Goal: Information Seeking & Learning: Learn about a topic

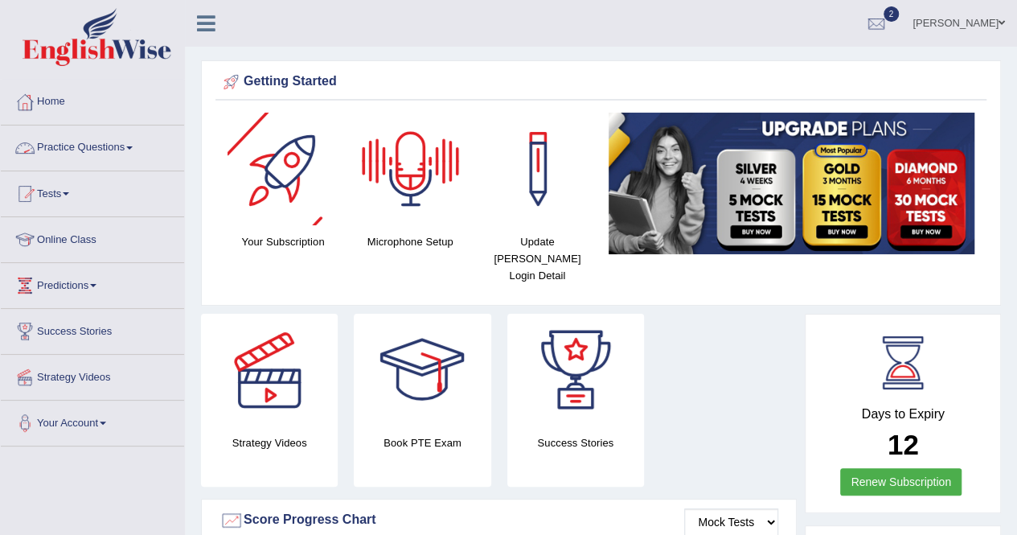
click at [117, 136] on link "Practice Questions" at bounding box center [92, 145] width 183 height 40
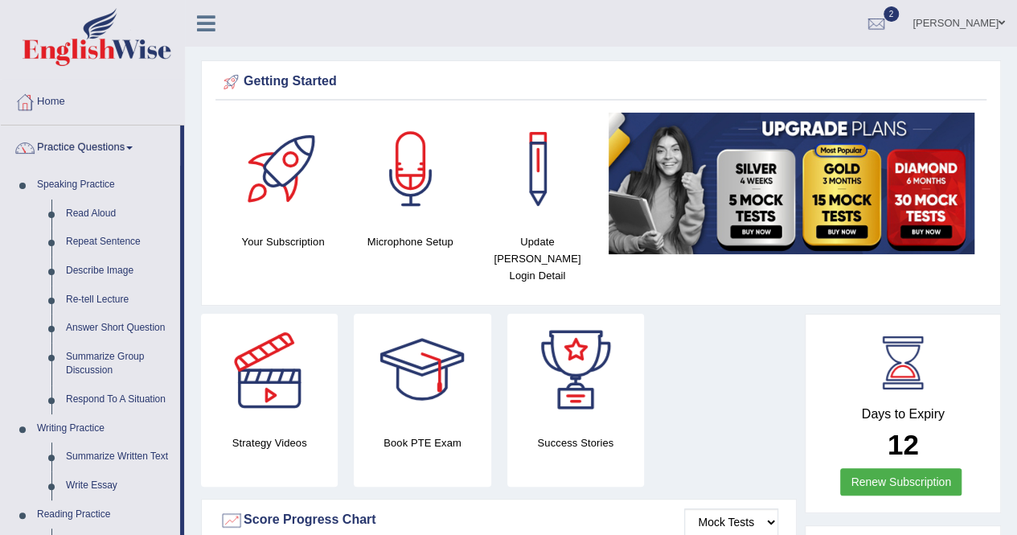
click at [193, 359] on div "Strategy Videos" at bounding box center [269, 400] width 153 height 173
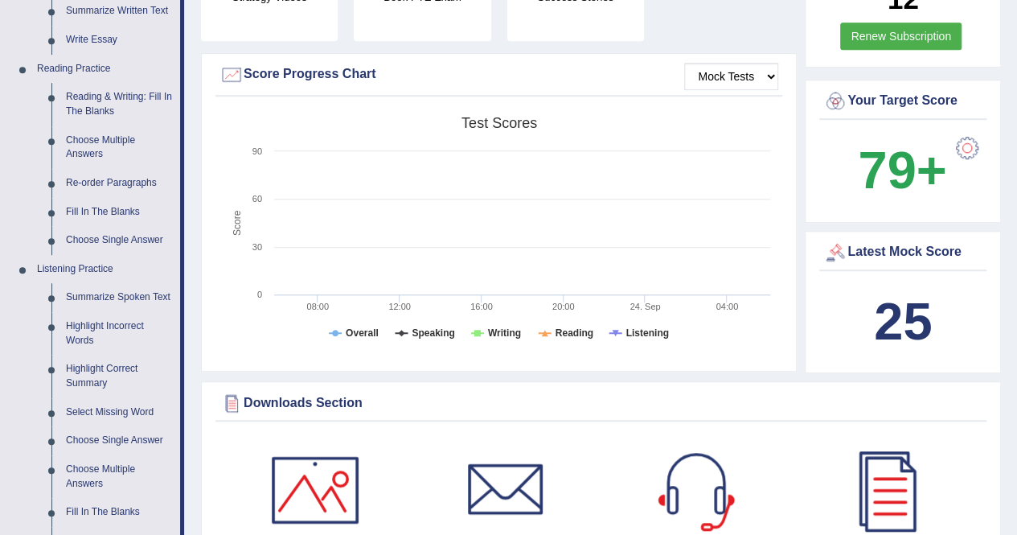
scroll to position [450, 0]
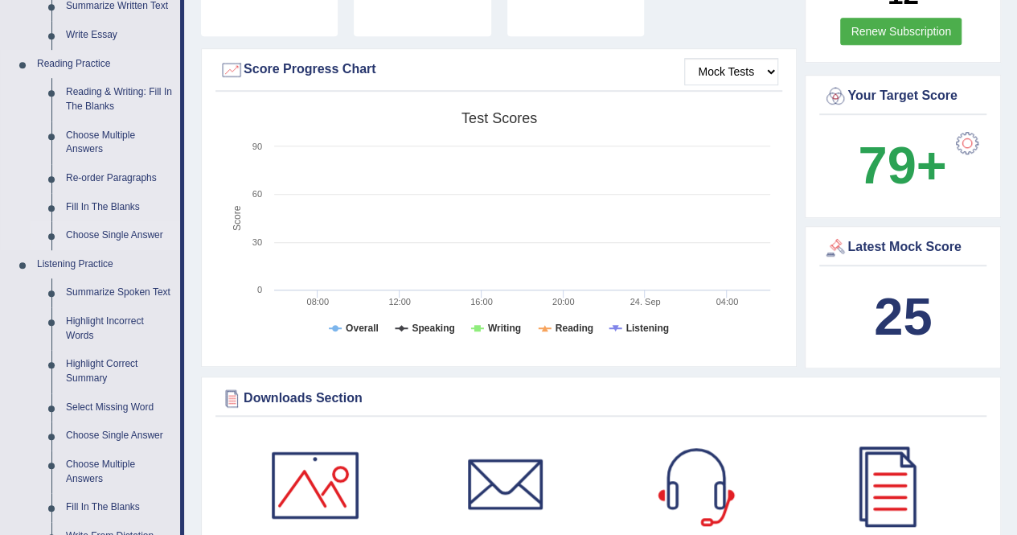
click at [134, 230] on link "Choose Single Answer" at bounding box center [119, 235] width 121 height 29
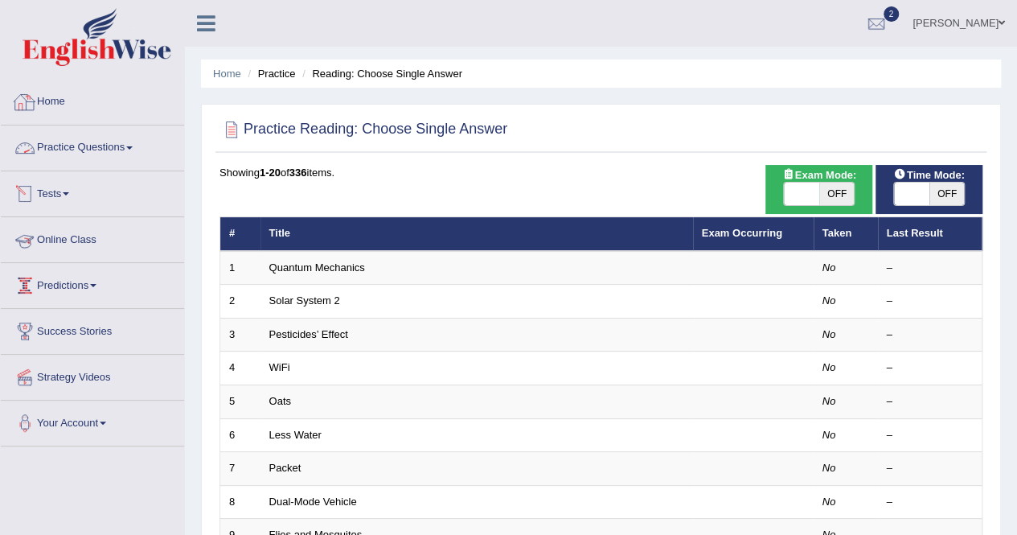
click at [110, 136] on link "Practice Questions" at bounding box center [92, 145] width 183 height 40
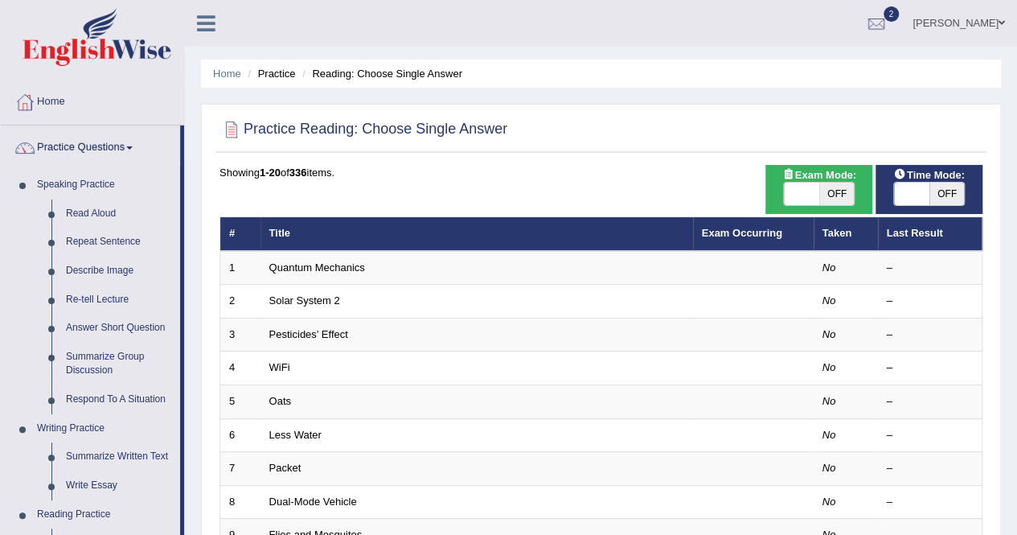
click at [191, 400] on div "Home Practice Reading: Choose Single Answer Practice Reading: Choose Single Ans…" at bounding box center [601, 512] width 832 height 1025
click at [134, 326] on link "Answer Short Question" at bounding box center [119, 328] width 121 height 29
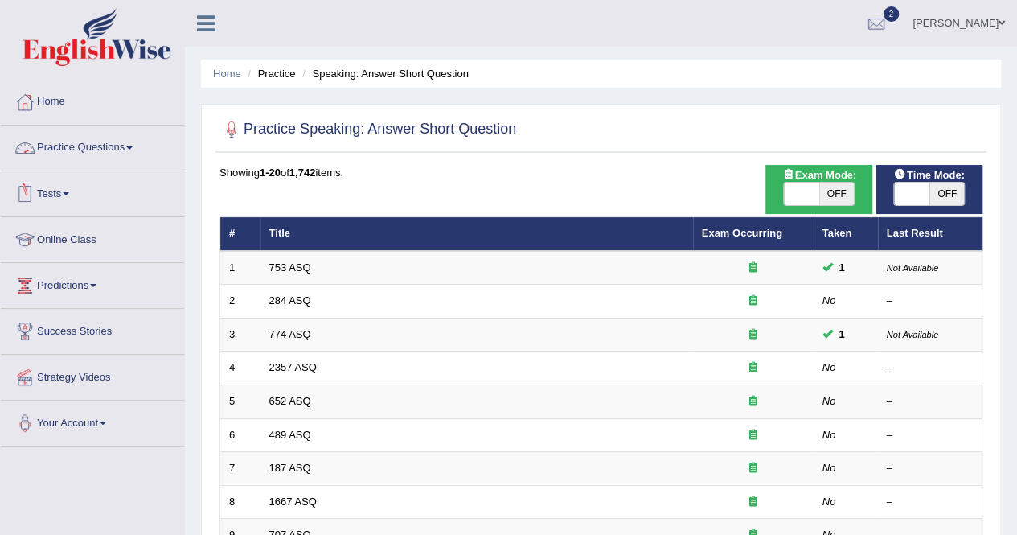
click at [138, 144] on link "Practice Questions" at bounding box center [92, 145] width 183 height 40
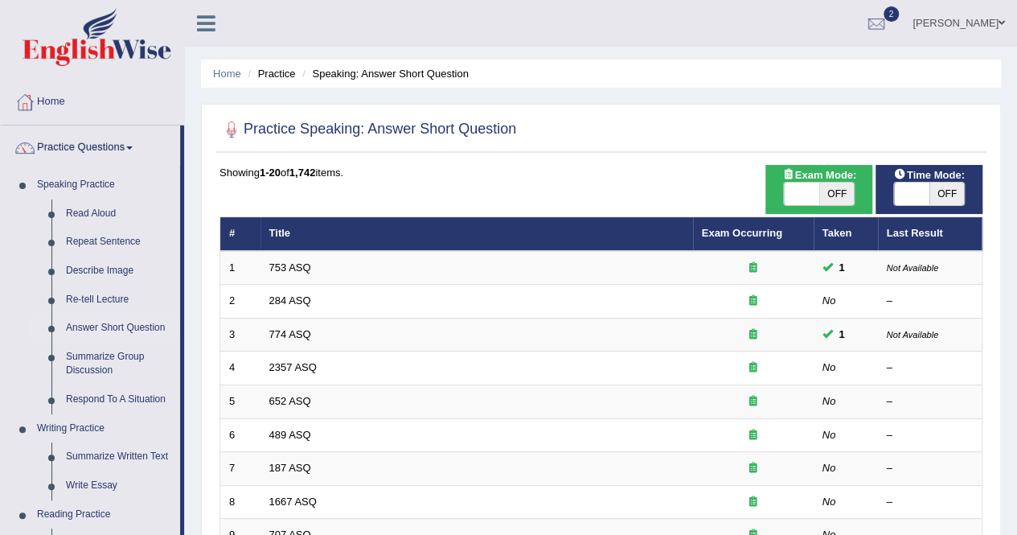
click at [196, 203] on div "Home Practice Speaking: Answer Short Question Practice Speaking: Answer Short Q…" at bounding box center [601, 512] width 832 height 1025
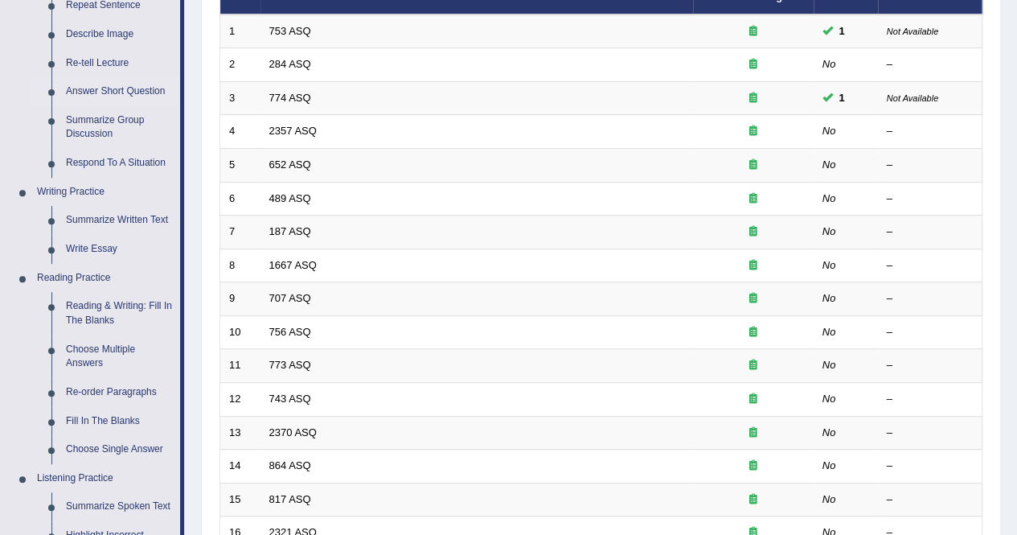
scroll to position [386, 0]
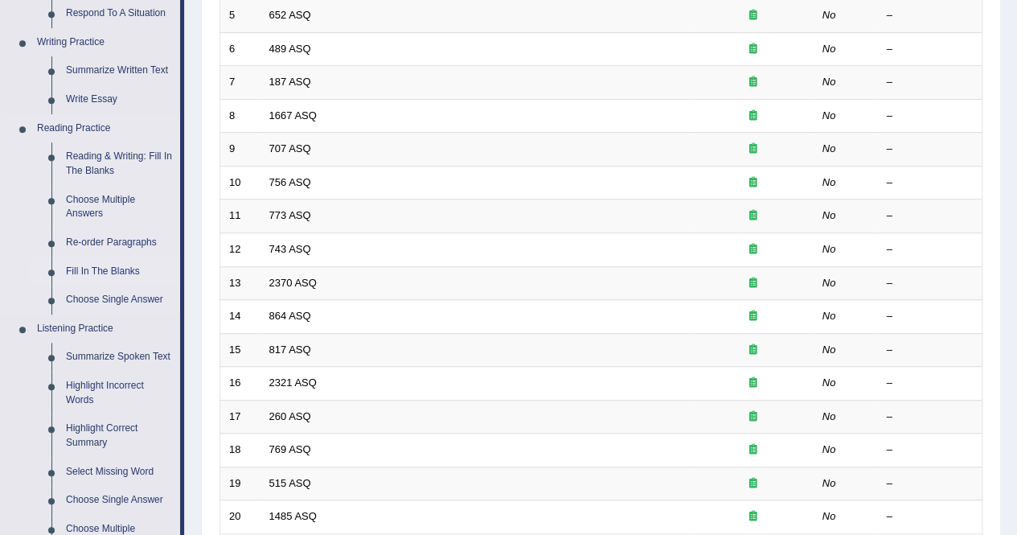
click at [108, 270] on link "Fill In The Blanks" at bounding box center [119, 271] width 121 height 29
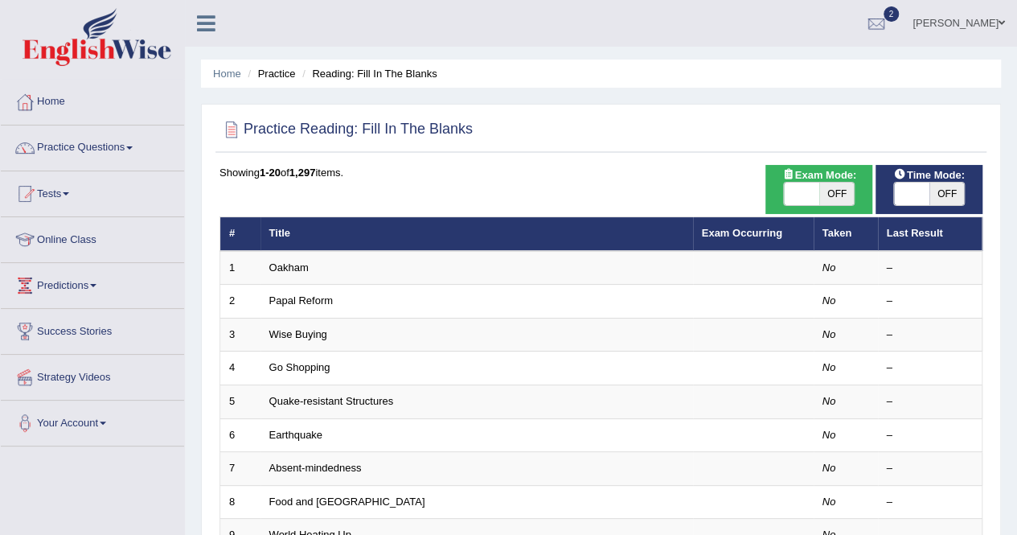
click at [857, 183] on span "Exam Mode:" at bounding box center [819, 174] width 87 height 17
click at [846, 197] on span "OFF" at bounding box center [836, 194] width 35 height 23
checkbox input "true"
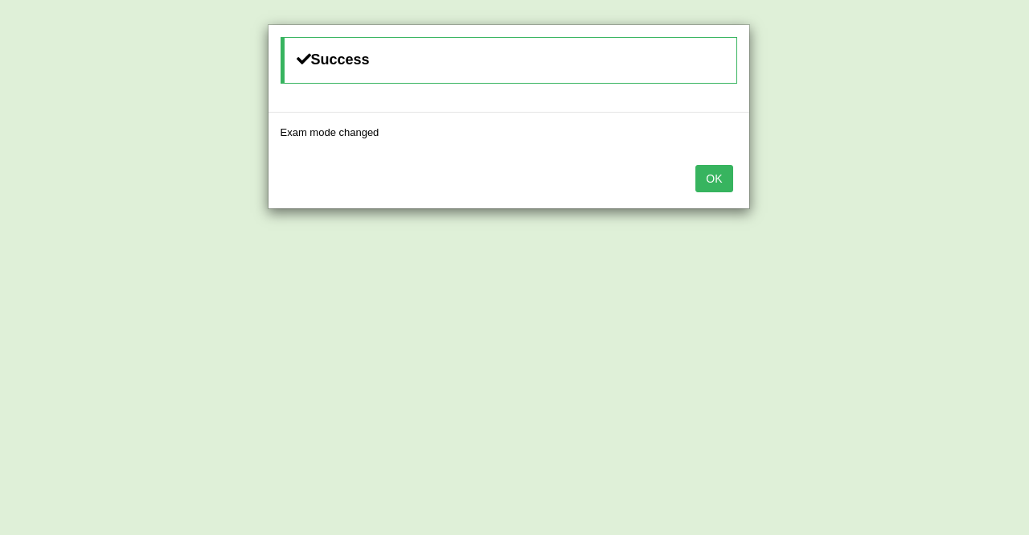
click at [715, 176] on button "OK" at bounding box center [714, 178] width 37 height 27
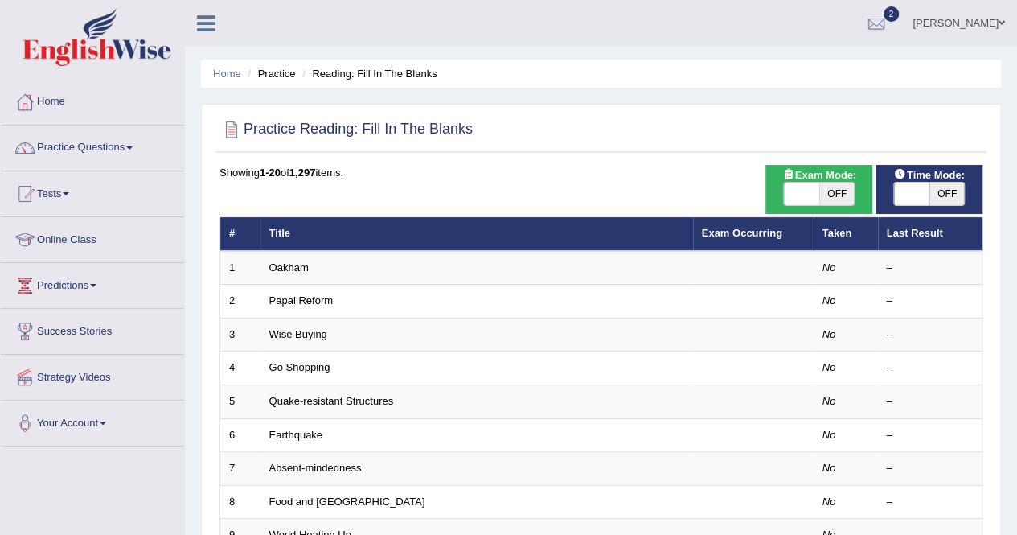
click at [831, 195] on span "OFF" at bounding box center [836, 194] width 35 height 23
checkbox input "true"
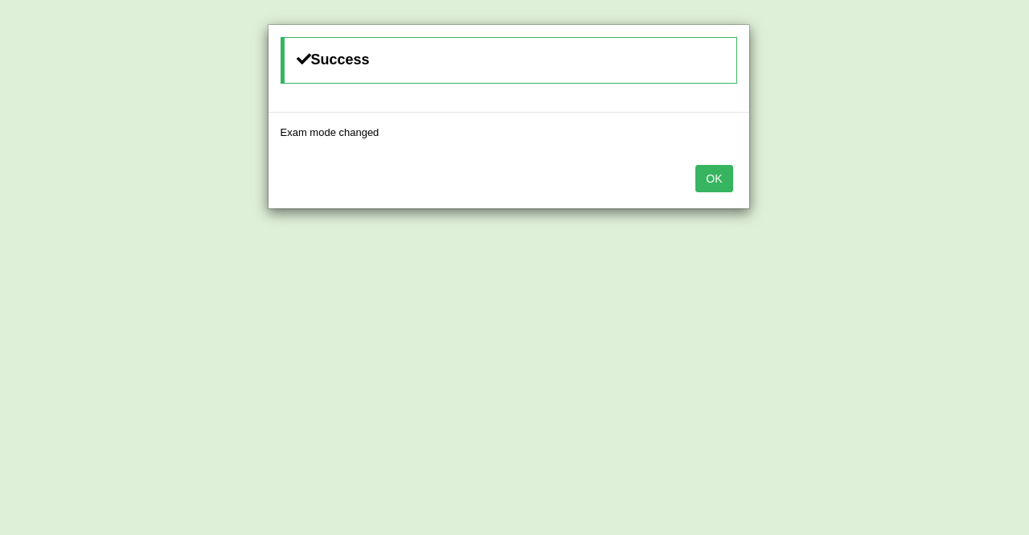
click at [712, 175] on button "OK" at bounding box center [714, 178] width 37 height 27
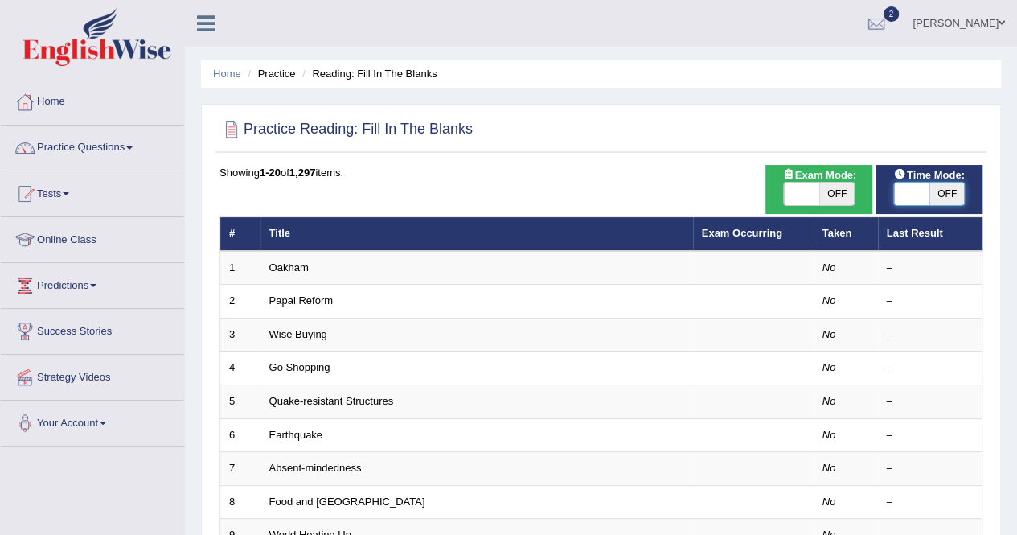
click at [912, 199] on span at bounding box center [911, 194] width 35 height 23
checkbox input "true"
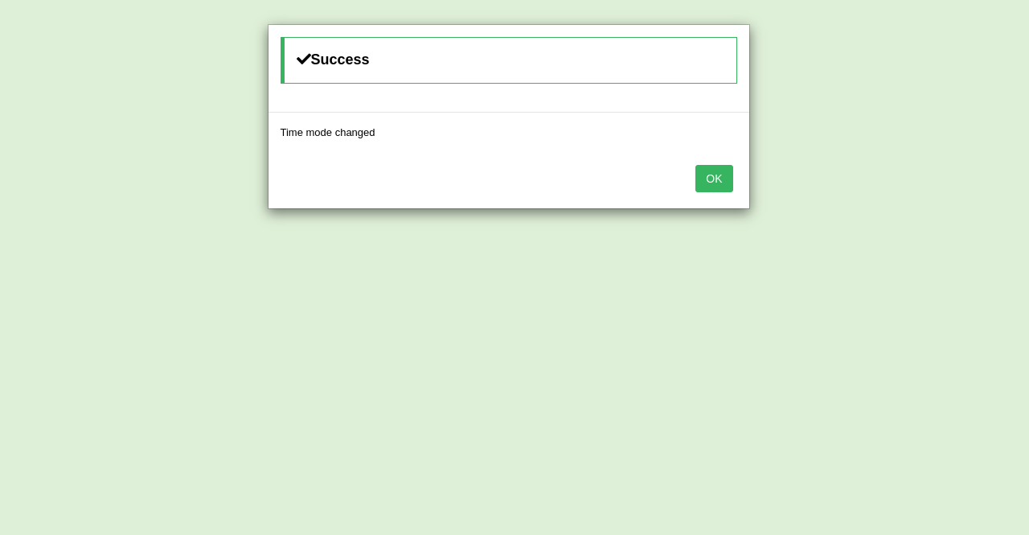
click at [710, 188] on button "OK" at bounding box center [714, 178] width 37 height 27
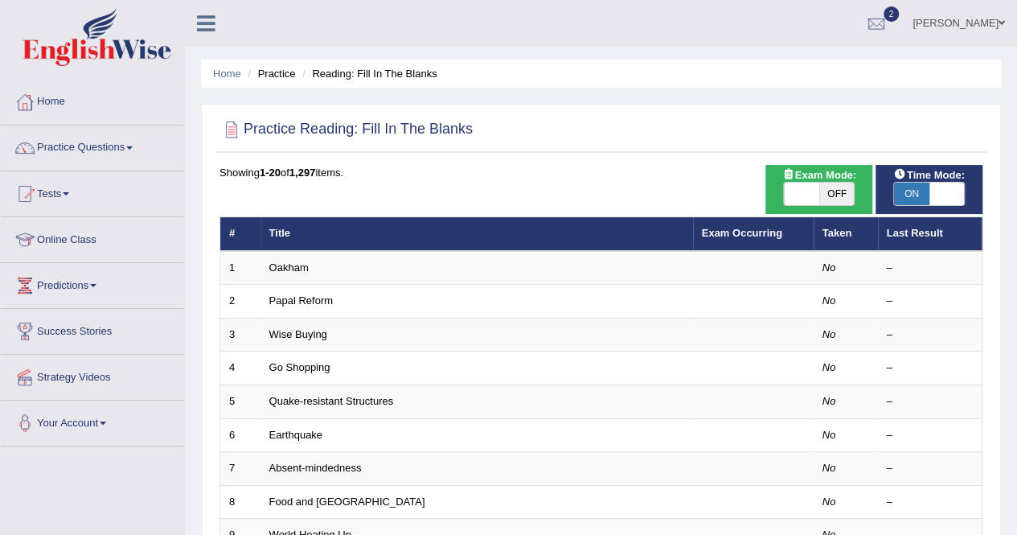
click at [836, 191] on span "OFF" at bounding box center [836, 194] width 35 height 23
checkbox input "true"
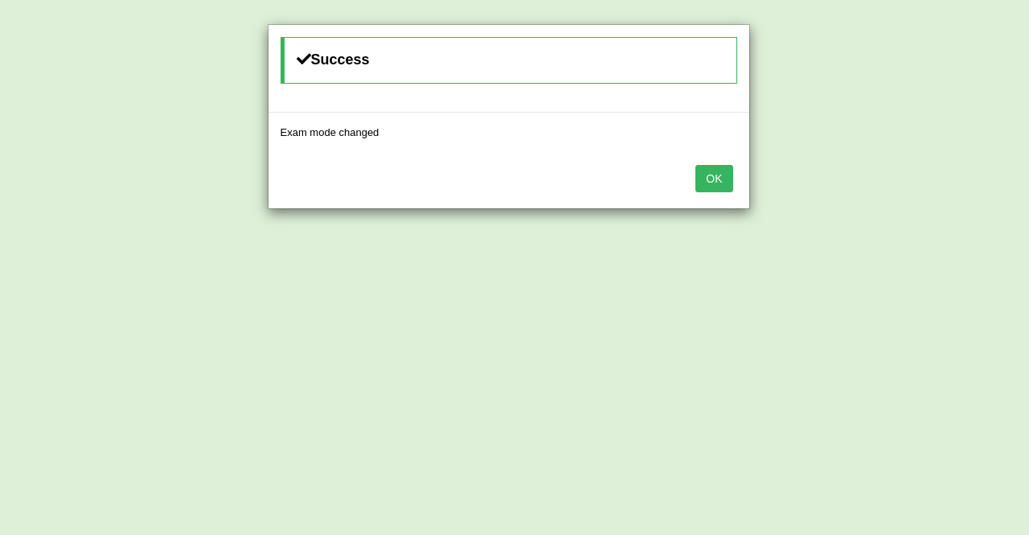
click at [708, 166] on button "OK" at bounding box center [714, 178] width 37 height 27
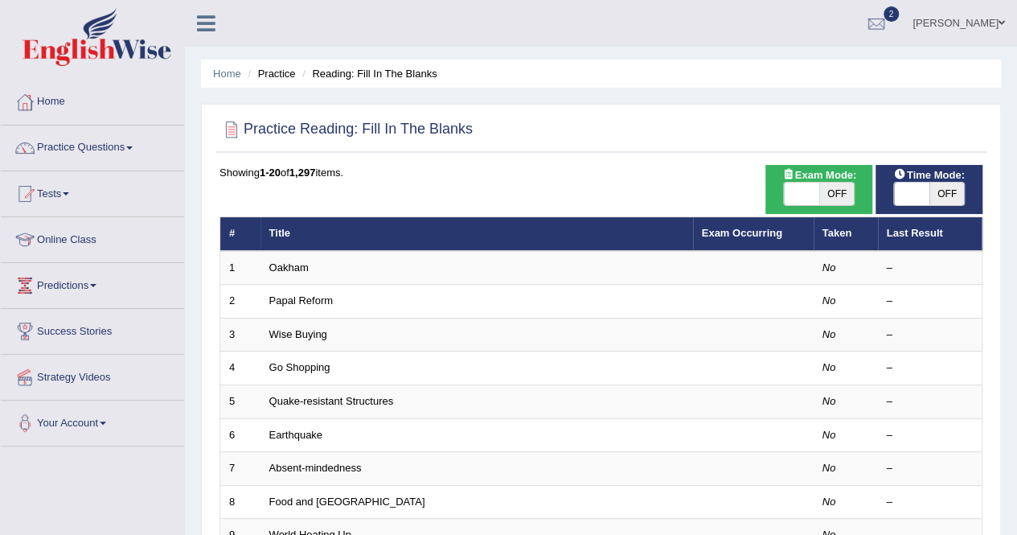
click at [840, 186] on span "OFF" at bounding box center [836, 194] width 35 height 23
checkbox input "true"
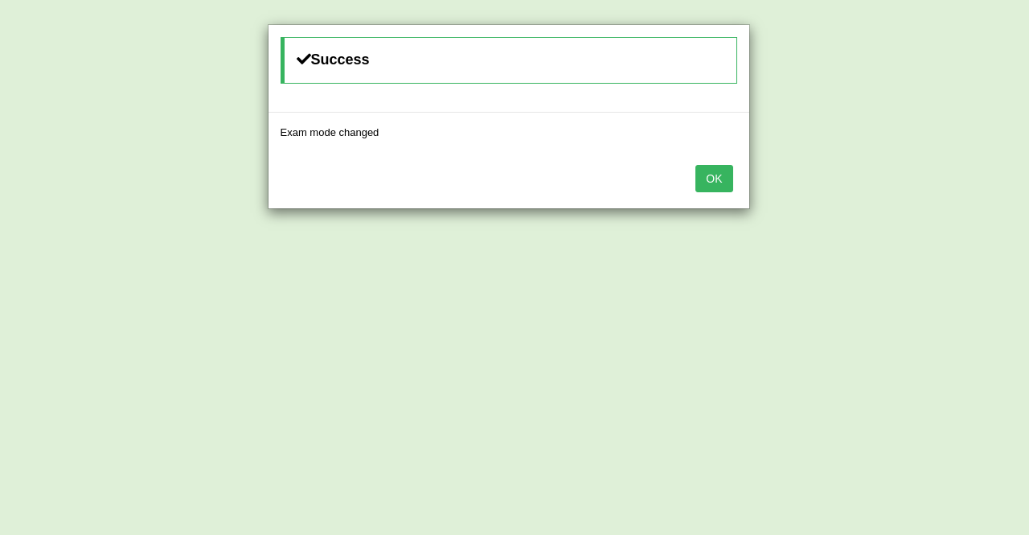
click at [717, 180] on button "OK" at bounding box center [714, 178] width 37 height 27
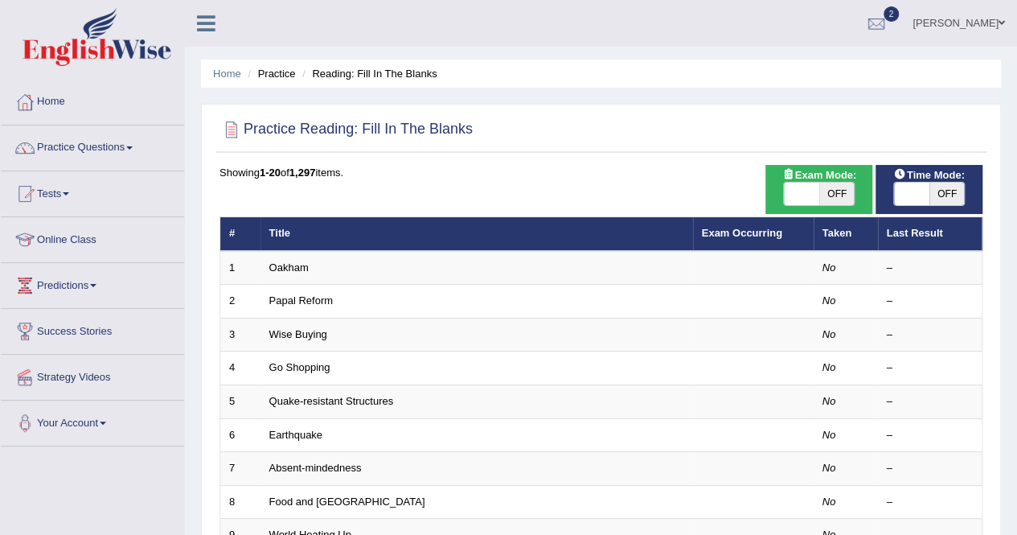
click at [946, 191] on span "OFF" at bounding box center [947, 194] width 35 height 23
checkbox input "true"
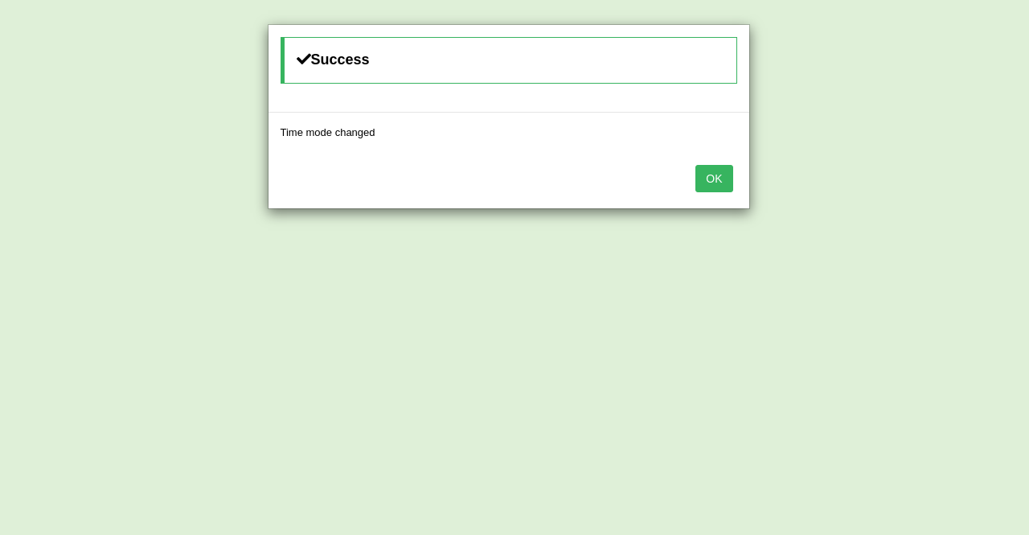
click at [717, 190] on button "OK" at bounding box center [714, 178] width 37 height 27
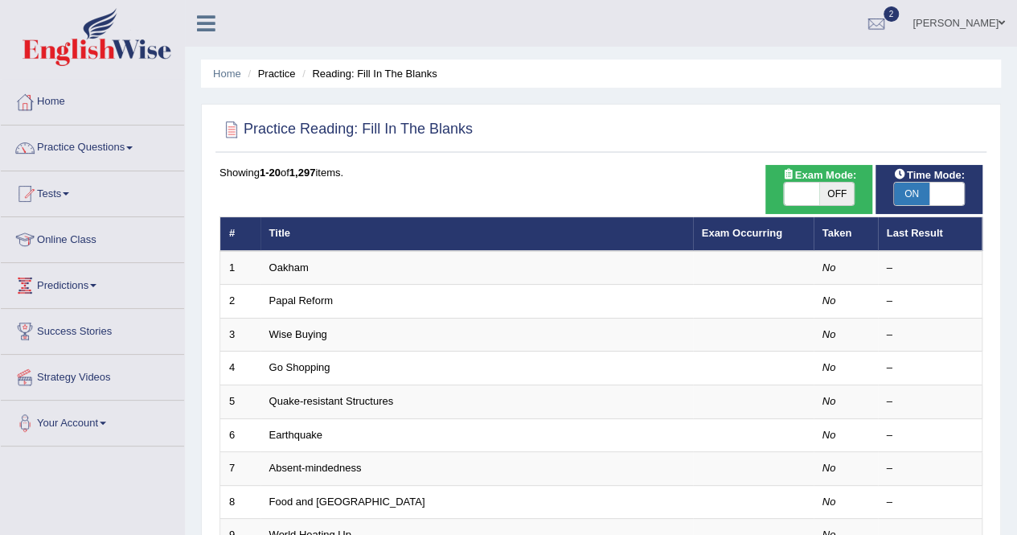
click at [844, 187] on span "OFF" at bounding box center [836, 194] width 35 height 23
checkbox input "true"
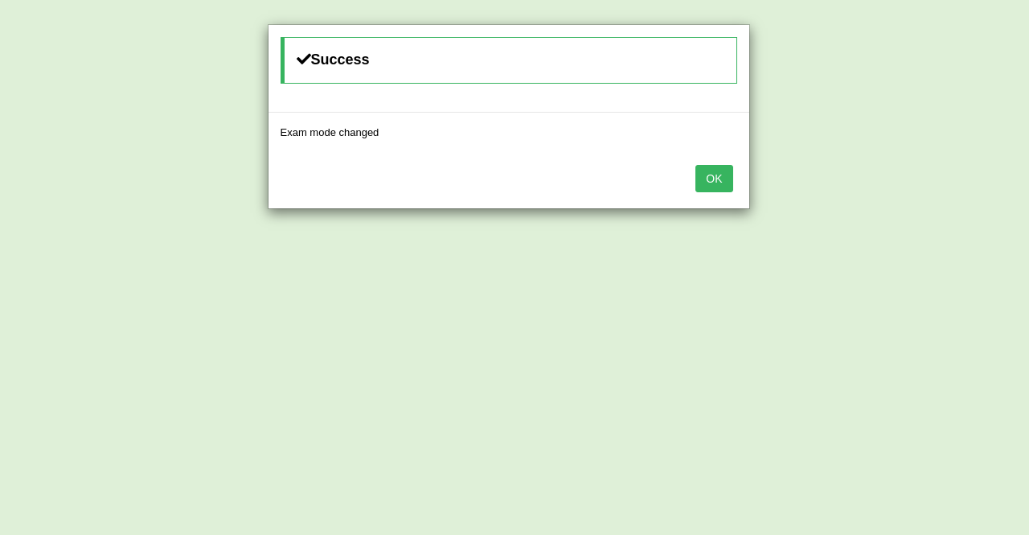
click at [711, 174] on button "OK" at bounding box center [714, 178] width 37 height 27
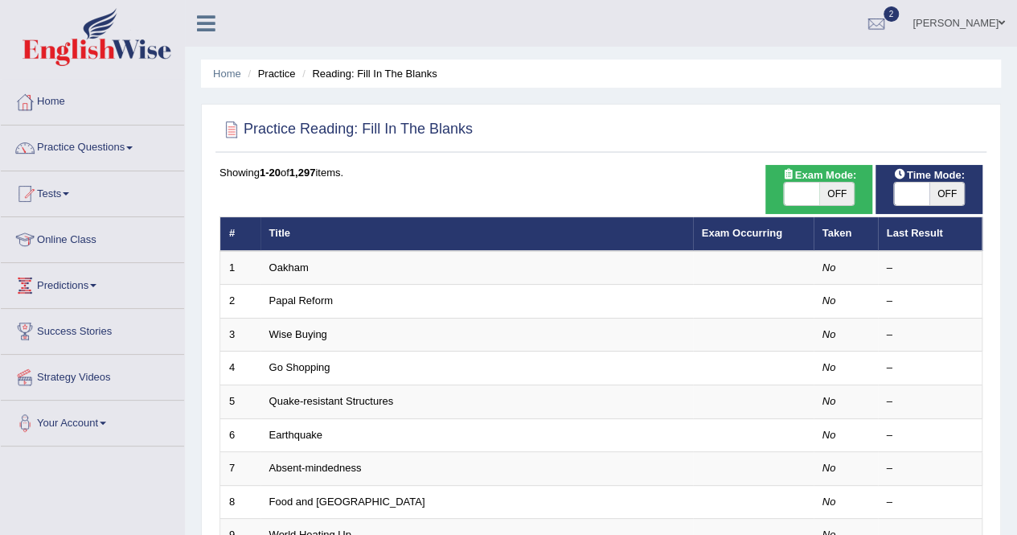
click at [711, 174] on div "Showing 1-20 of 1,297 items." at bounding box center [601, 172] width 763 height 15
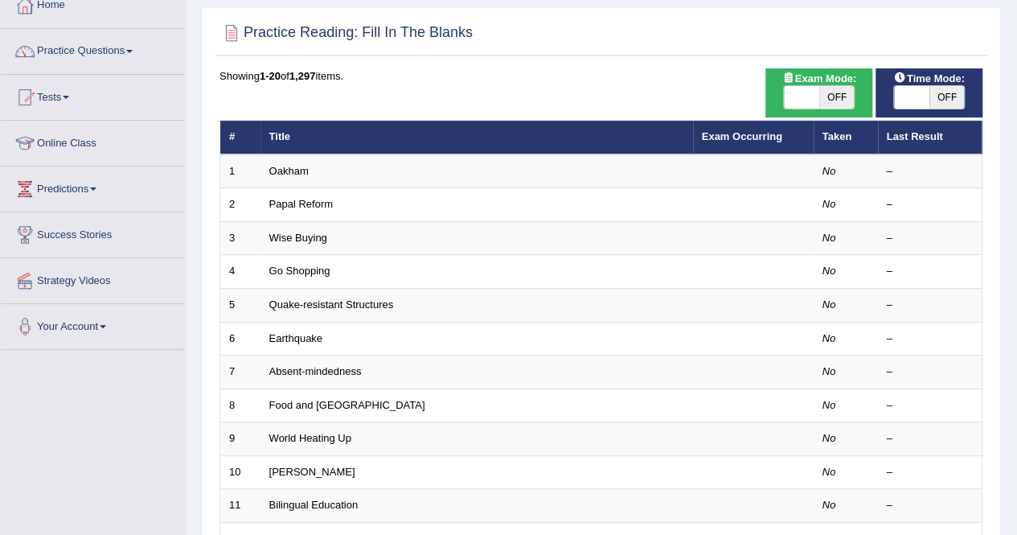
scroll to position [64, 0]
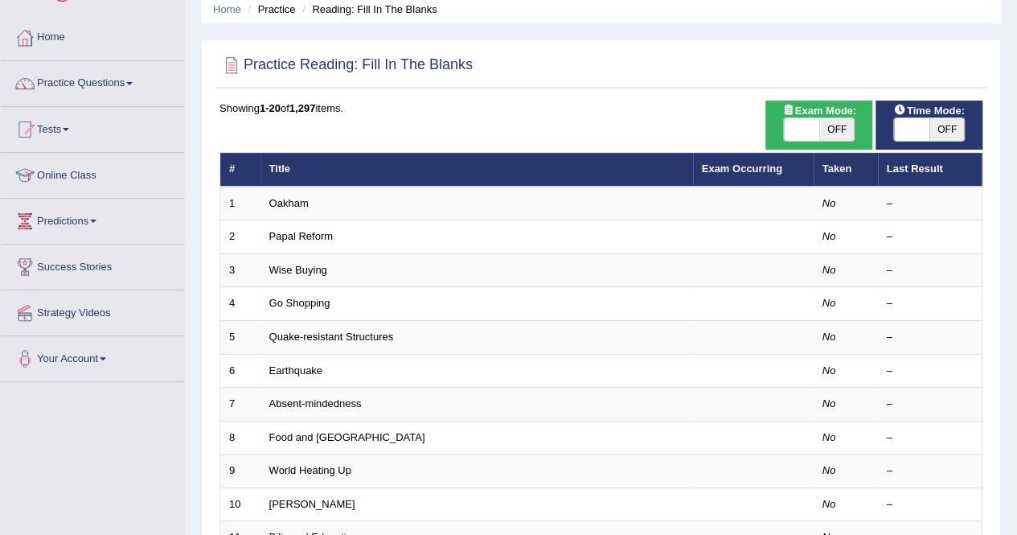
click at [841, 129] on span "OFF" at bounding box center [836, 129] width 35 height 23
checkbox input "true"
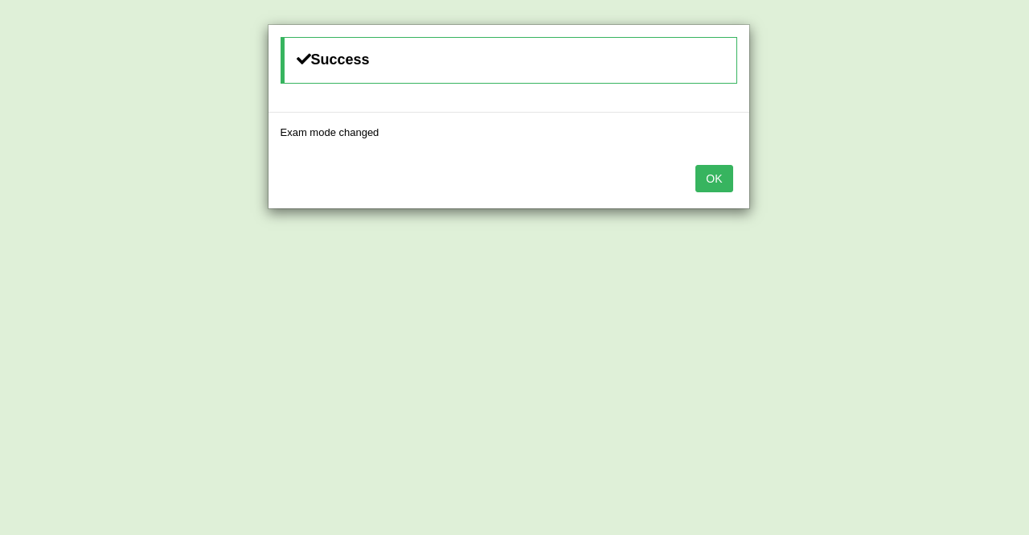
click at [704, 181] on button "OK" at bounding box center [714, 178] width 37 height 27
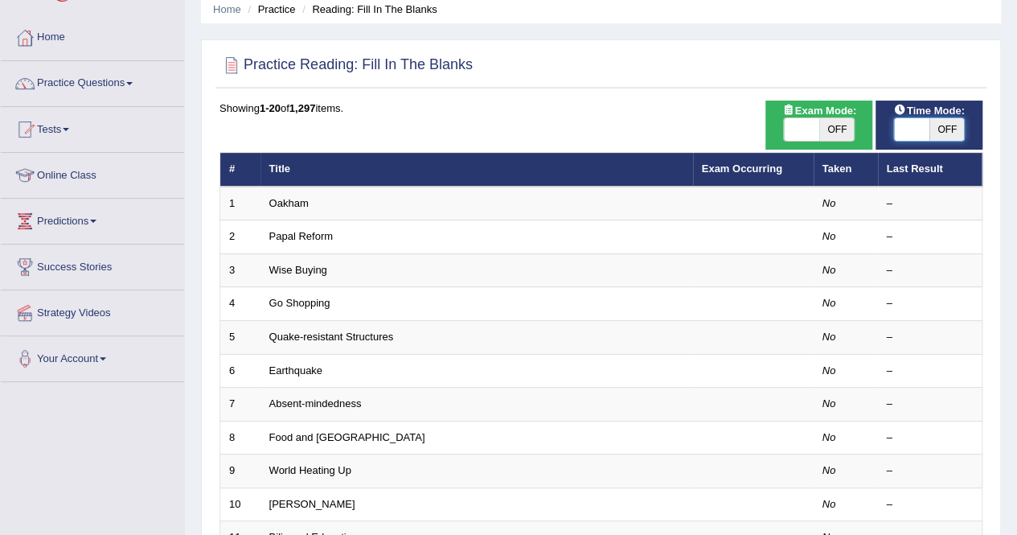
click at [928, 120] on span at bounding box center [911, 129] width 35 height 23
checkbox input "true"
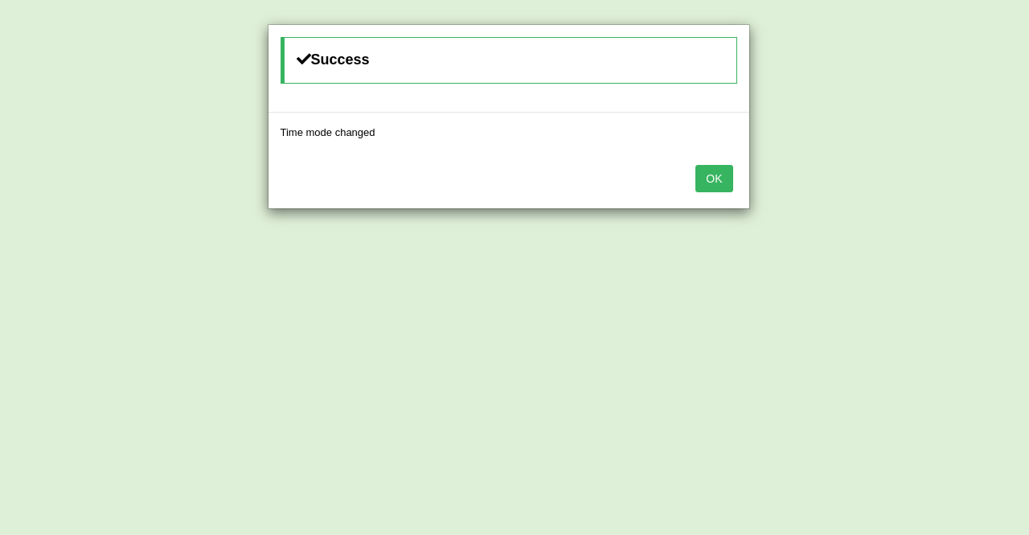
click at [712, 186] on button "OK" at bounding box center [714, 178] width 37 height 27
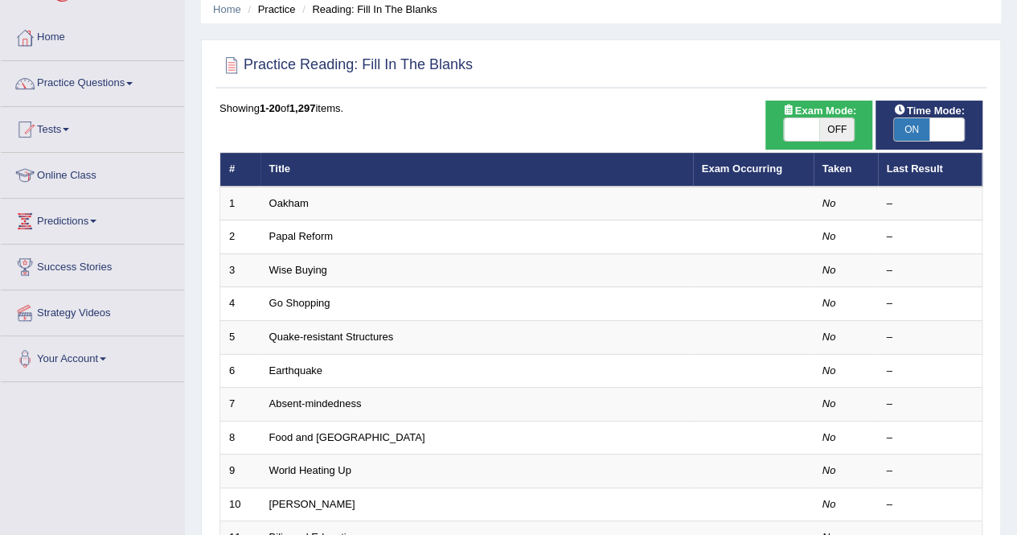
click at [853, 121] on span "OFF" at bounding box center [836, 129] width 35 height 23
checkbox input "true"
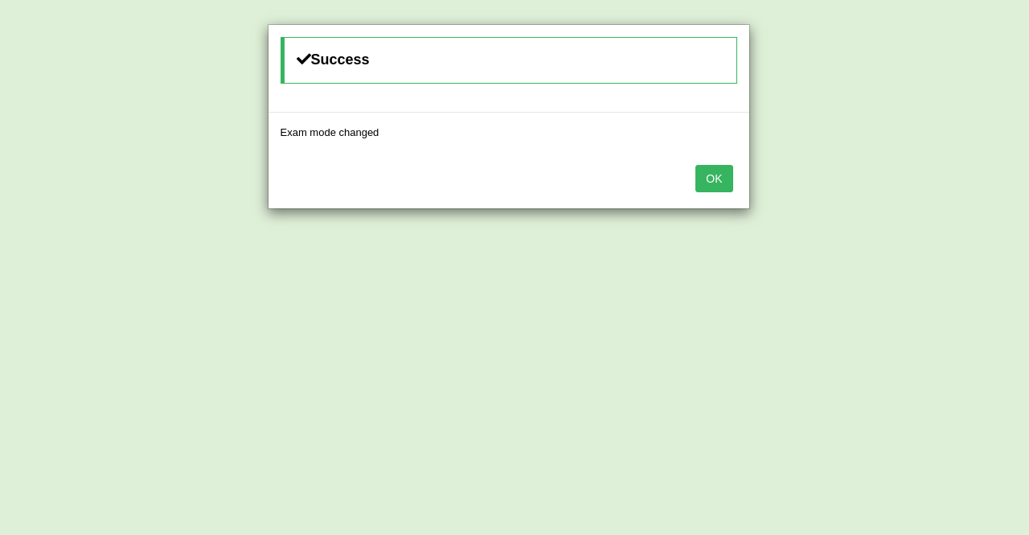
click at [718, 165] on button "OK" at bounding box center [714, 178] width 37 height 27
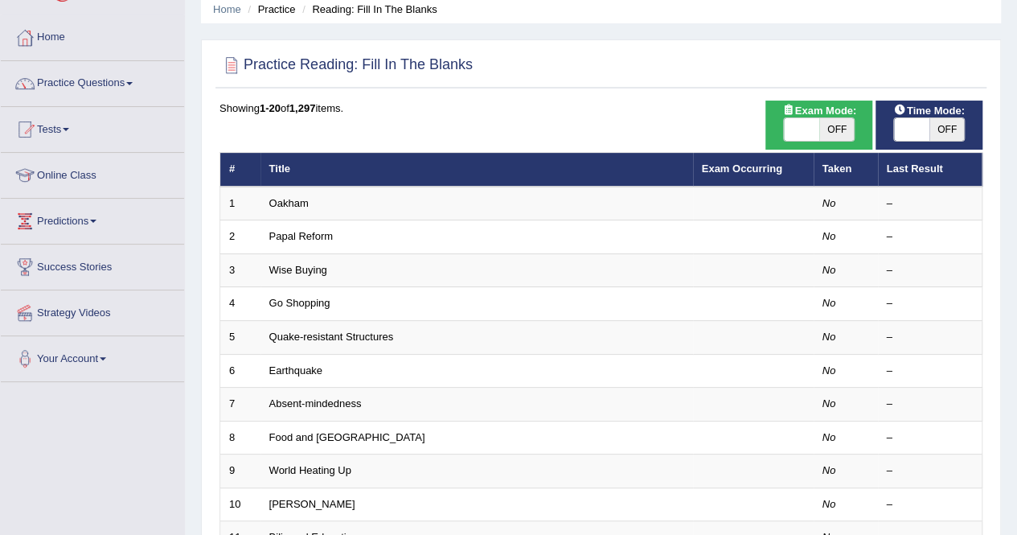
click at [192, 59] on div "Home Practice Reading: Fill In The Blanks Practice Reading: Fill In The Blanks …" at bounding box center [601, 448] width 832 height 1025
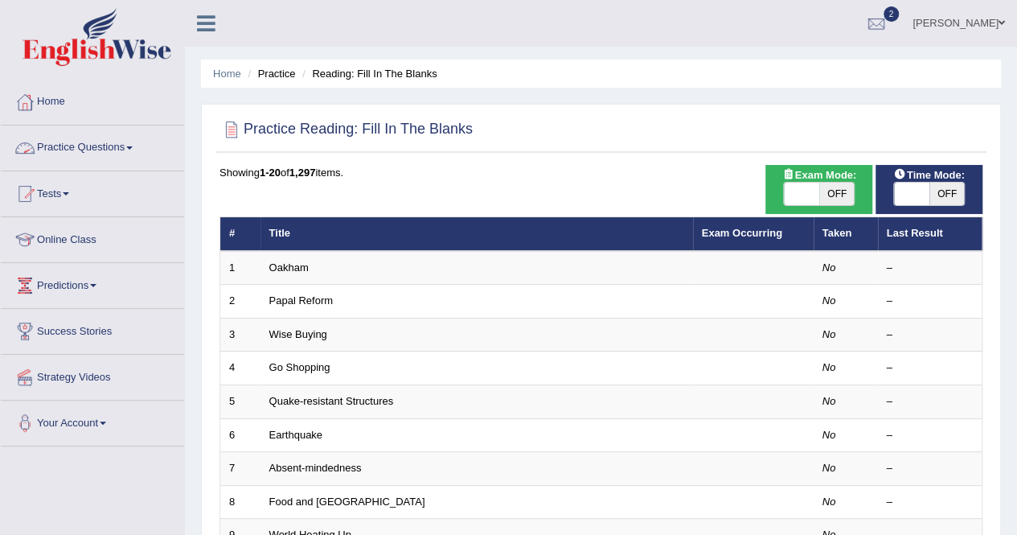
click at [93, 149] on link "Practice Questions" at bounding box center [92, 145] width 183 height 40
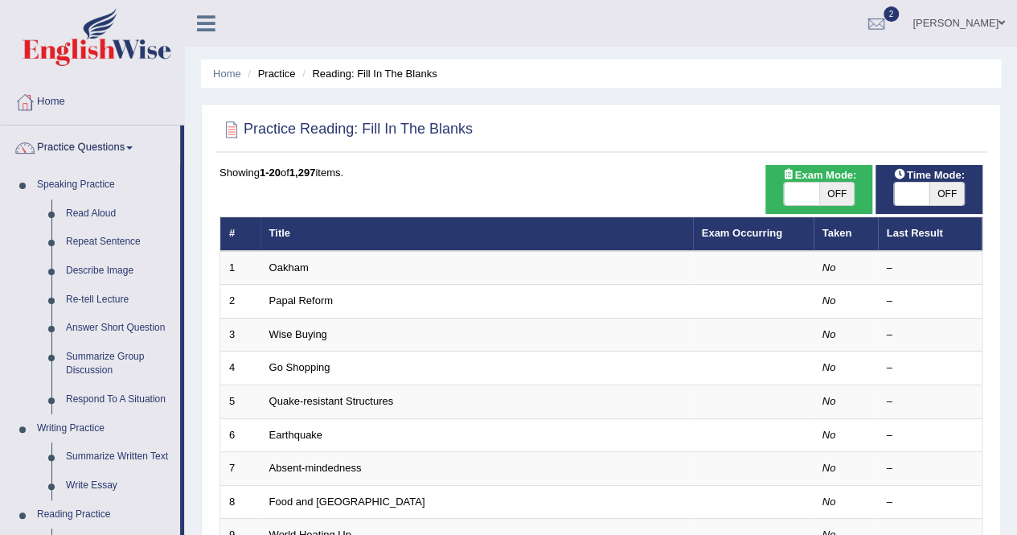
click at [193, 214] on div "Home Practice Reading: Fill In The Blanks Practice Reading: Fill In The Blanks …" at bounding box center [601, 512] width 832 height 1025
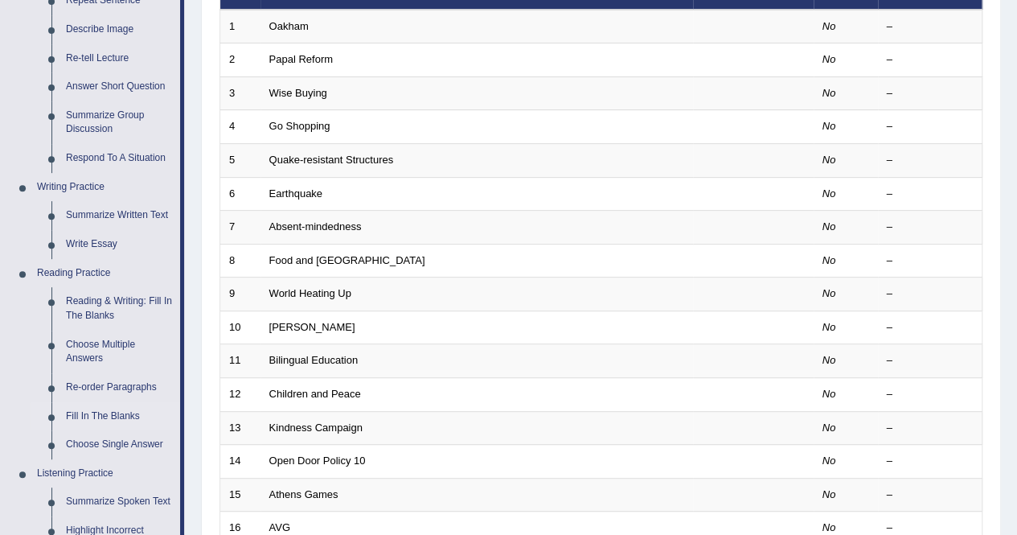
scroll to position [354, 0]
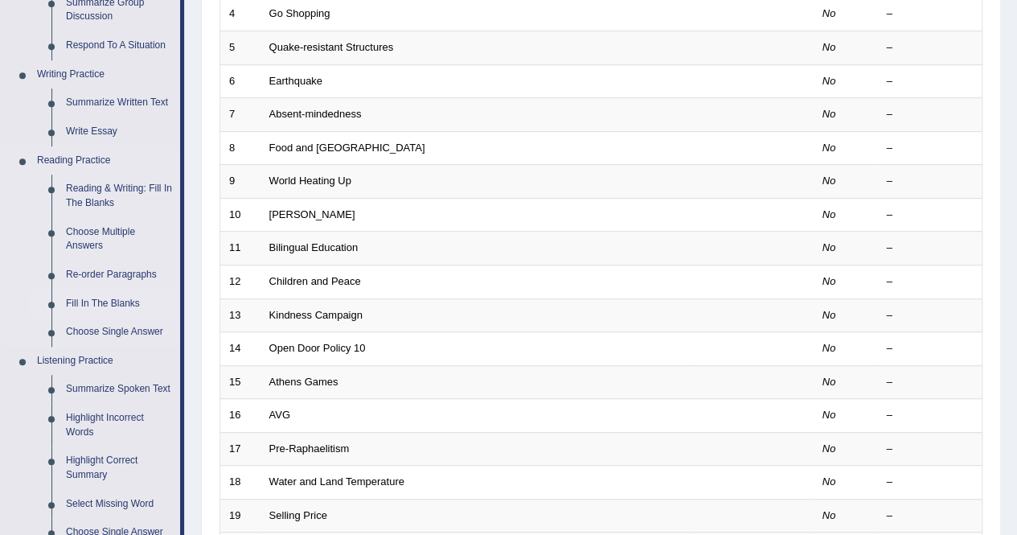
click at [105, 302] on link "Fill In The Blanks" at bounding box center [119, 304] width 121 height 29
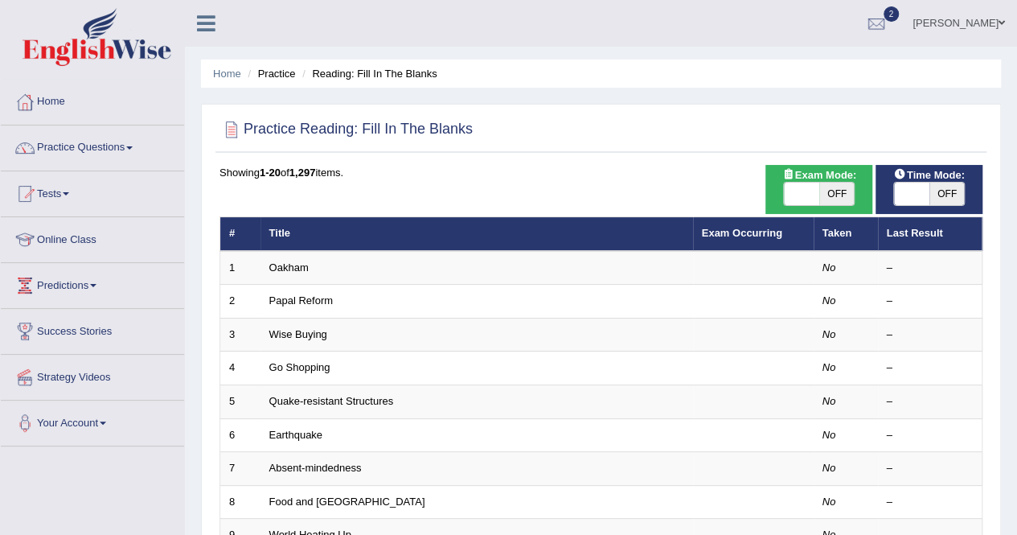
click at [835, 200] on span "OFF" at bounding box center [836, 194] width 35 height 23
checkbox input "true"
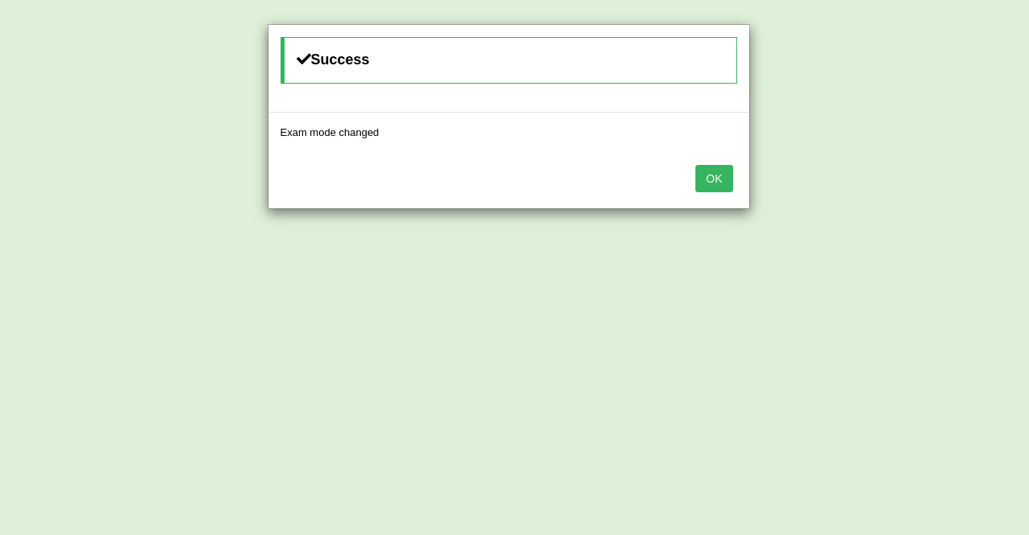
click at [730, 169] on button "OK" at bounding box center [714, 178] width 37 height 27
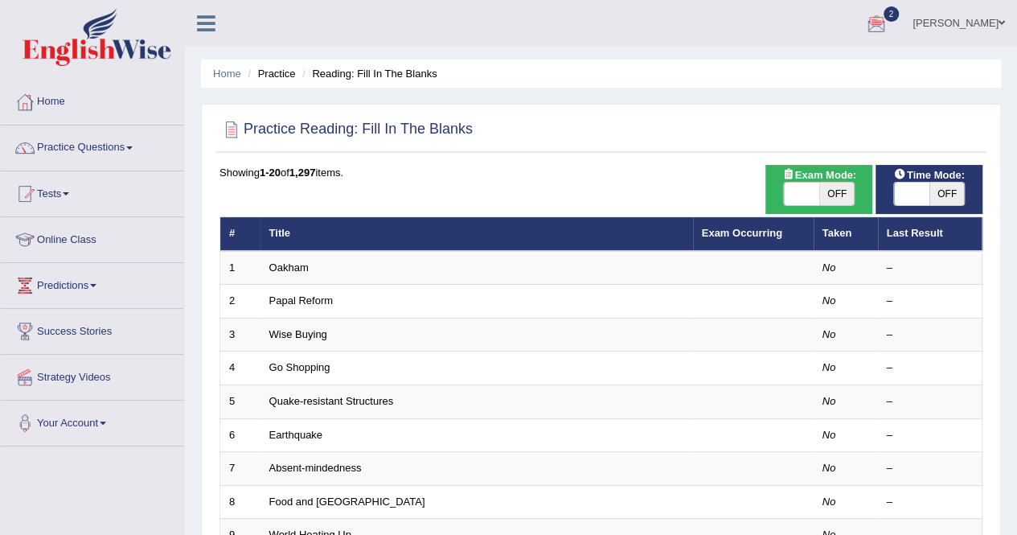
click at [954, 192] on span "OFF" at bounding box center [947, 194] width 35 height 23
checkbox input "true"
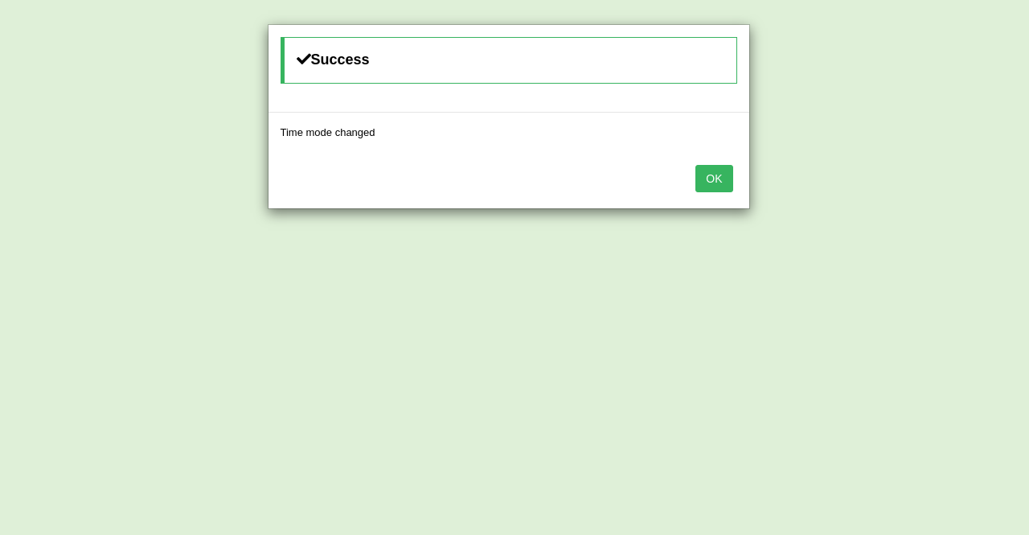
click at [714, 183] on button "OK" at bounding box center [714, 178] width 37 height 27
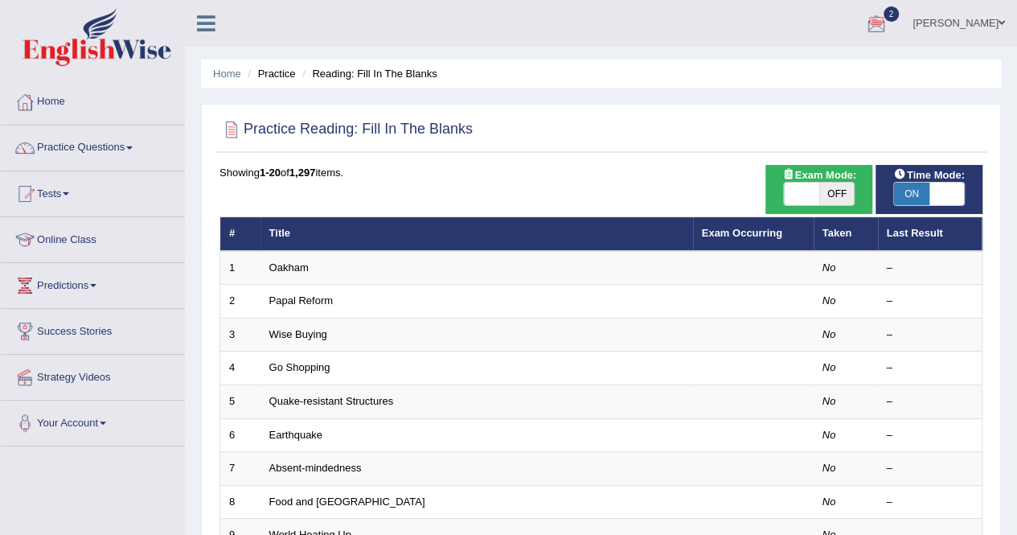
click at [832, 196] on span "OFF" at bounding box center [836, 194] width 35 height 23
checkbox input "true"
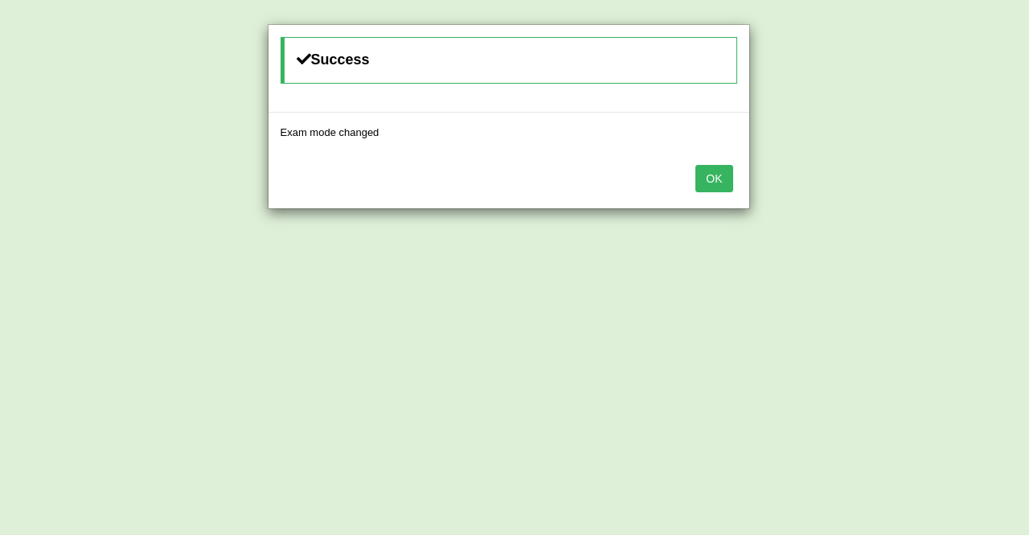
click at [706, 173] on button "OK" at bounding box center [714, 178] width 37 height 27
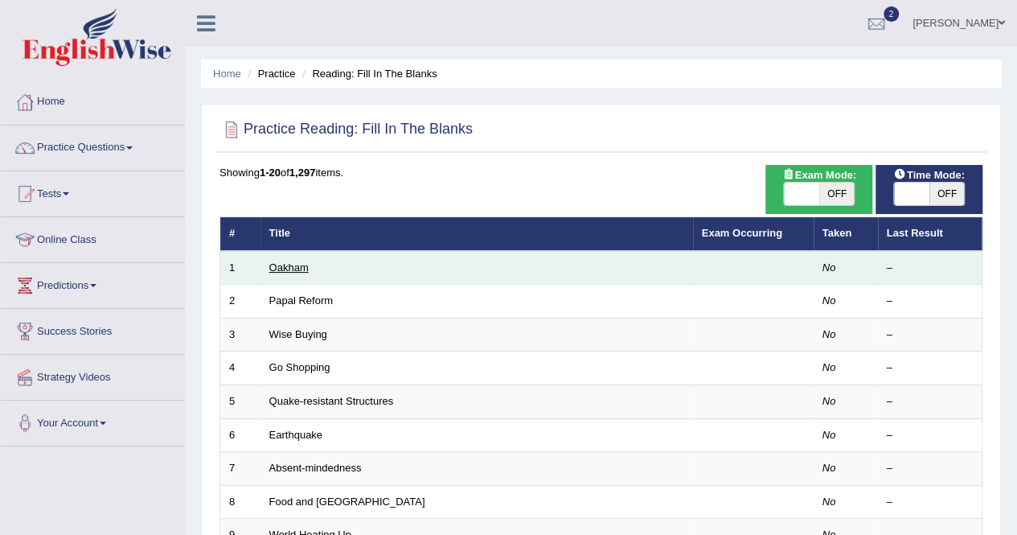
click at [296, 268] on link "Oakham" at bounding box center [288, 267] width 39 height 12
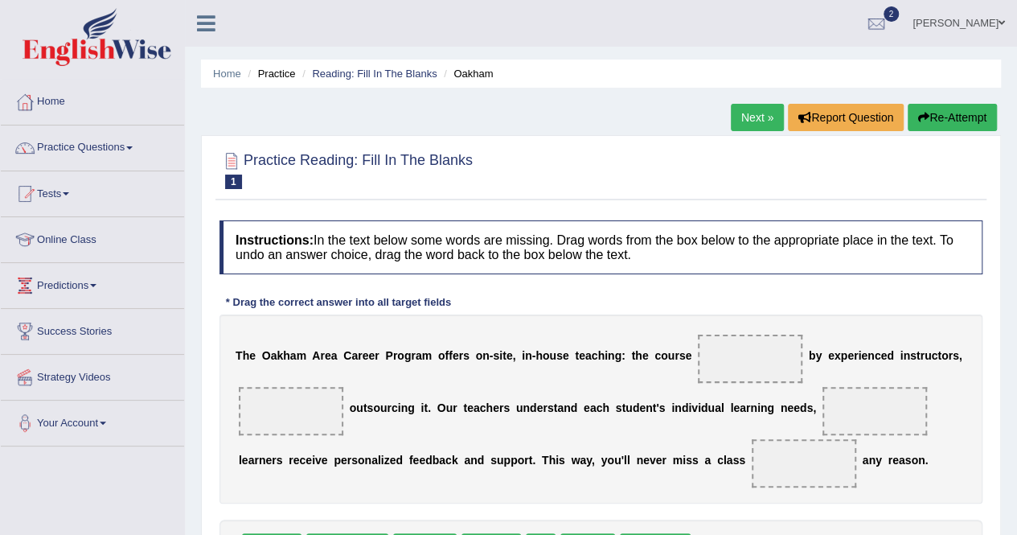
click at [487, 337] on div "T h e O a k h a m A r e a C a r e e r P r o g r a m o f f e r s o n - s i t e ,…" at bounding box center [601, 408] width 763 height 189
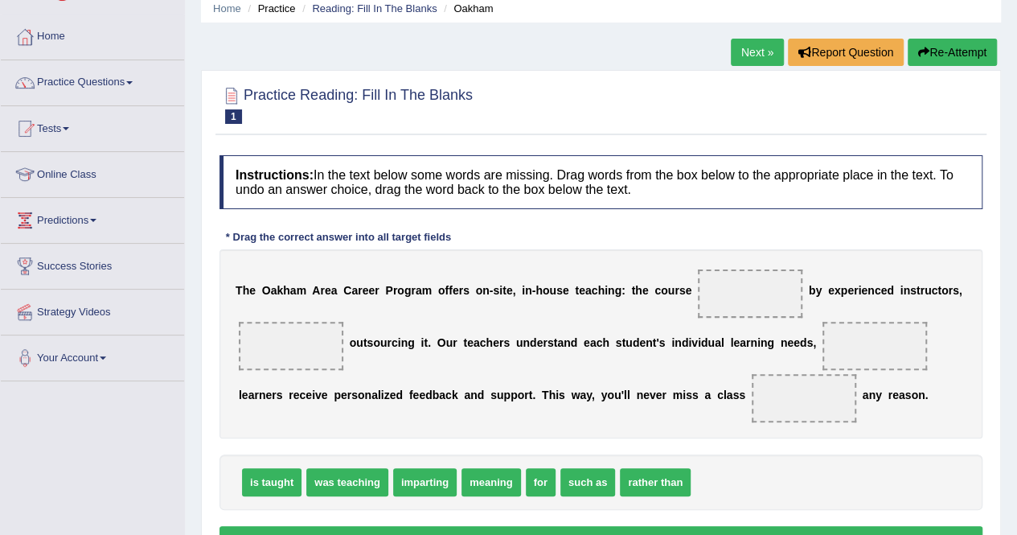
scroll to position [64, 0]
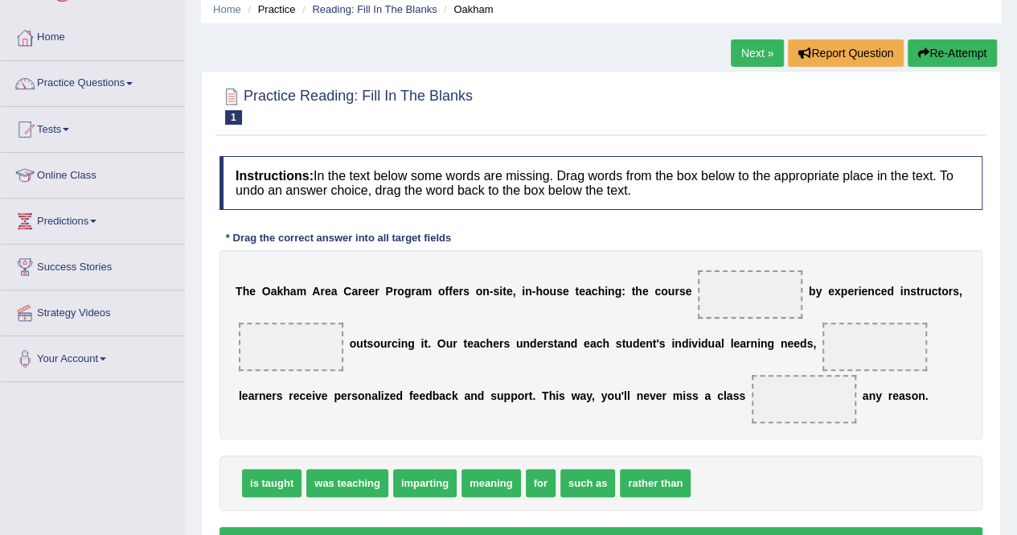
click at [494, 310] on div "T h e O a k h a m A r e a C a r e e r P r o g r a m o f f e r s o n - s i t e ,…" at bounding box center [601, 344] width 763 height 189
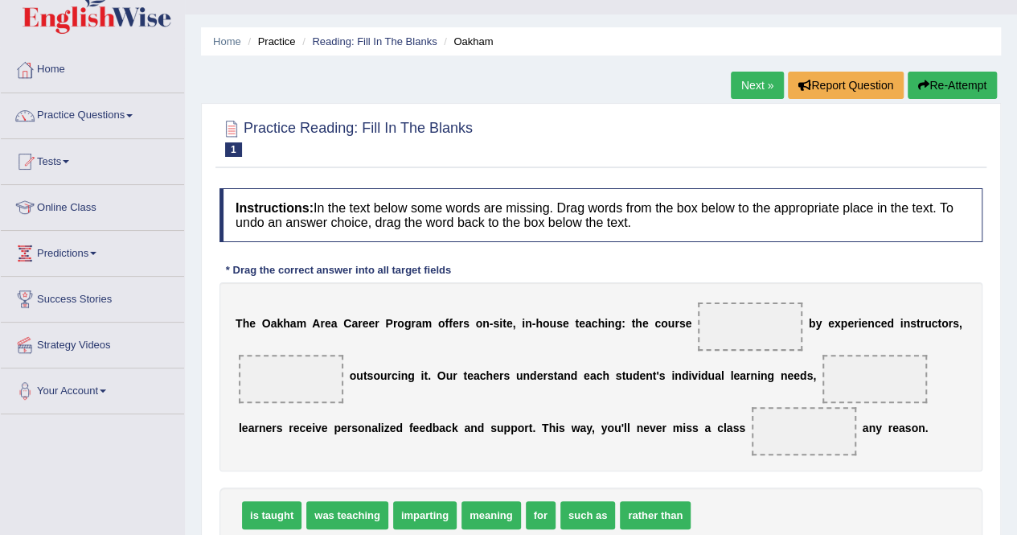
click at [534, 138] on div at bounding box center [601, 137] width 763 height 49
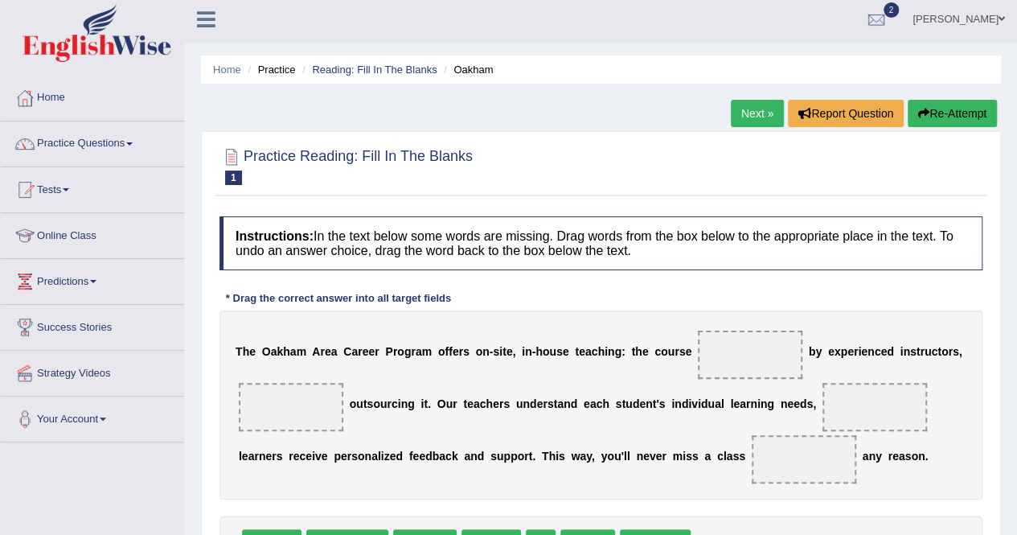
scroll to position [0, 0]
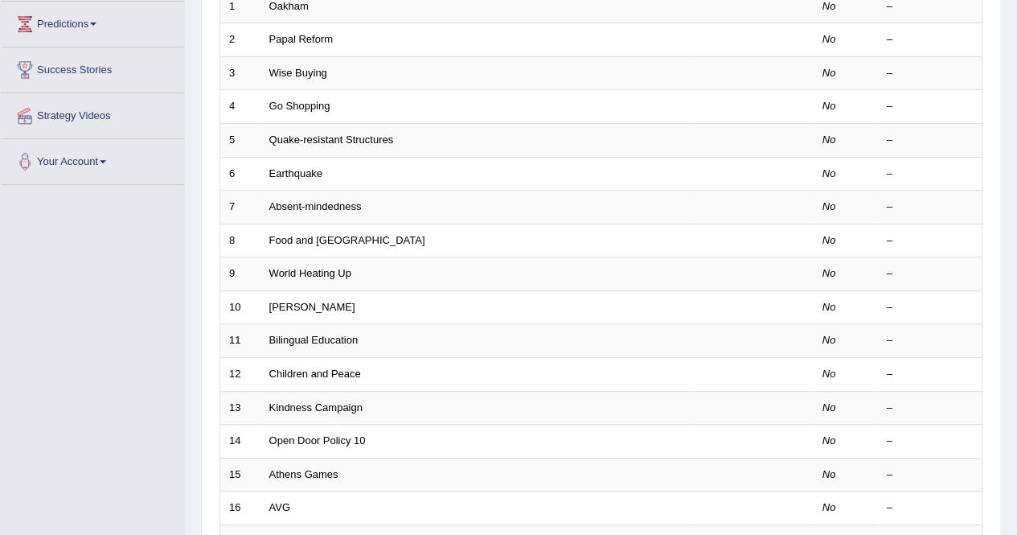
scroll to position [72, 0]
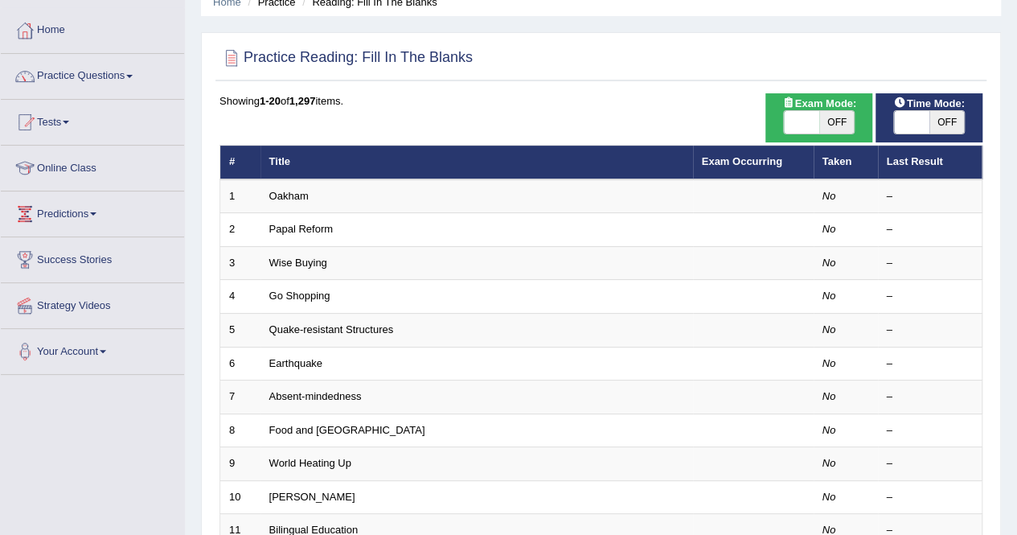
click at [944, 121] on span "OFF" at bounding box center [947, 122] width 35 height 23
checkbox input "true"
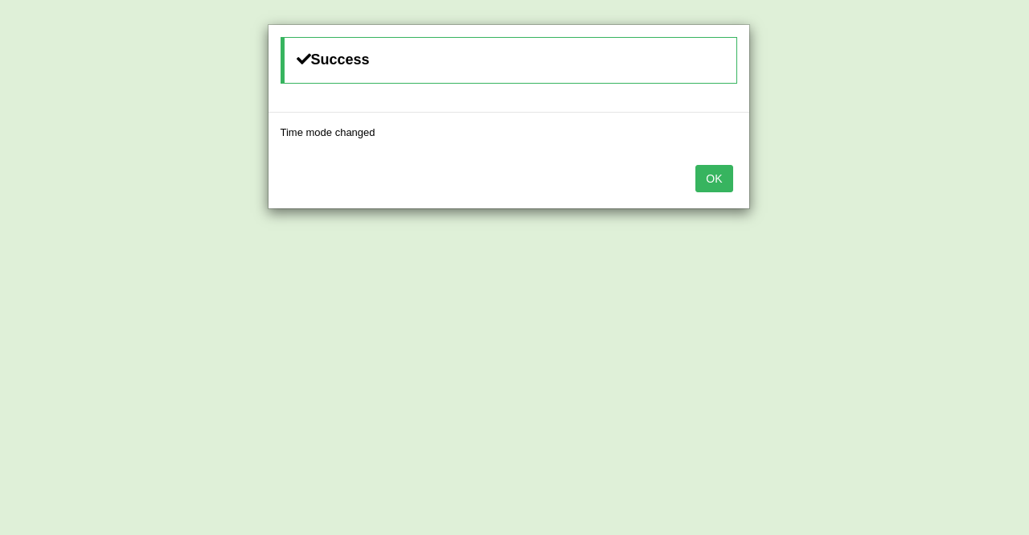
click at [722, 186] on button "OK" at bounding box center [714, 178] width 37 height 27
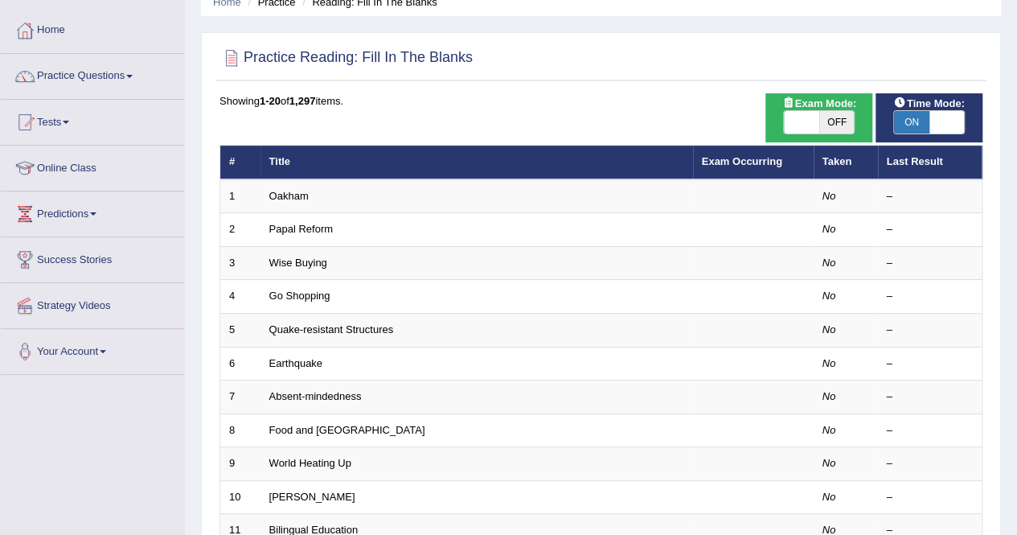
click at [593, 102] on div "Showing 1-20 of 1,297 items." at bounding box center [601, 100] width 763 height 15
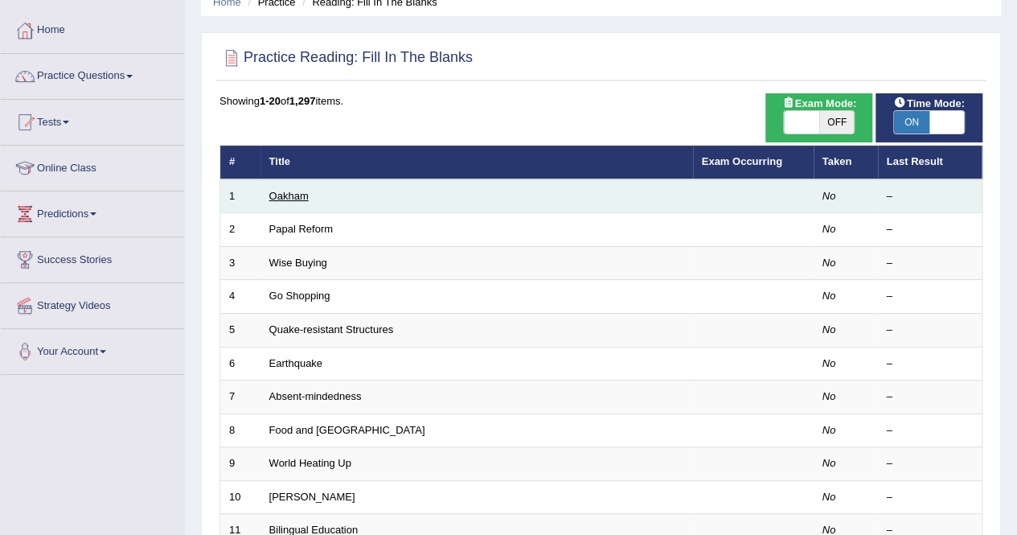
click at [282, 191] on link "Oakham" at bounding box center [288, 196] width 39 height 12
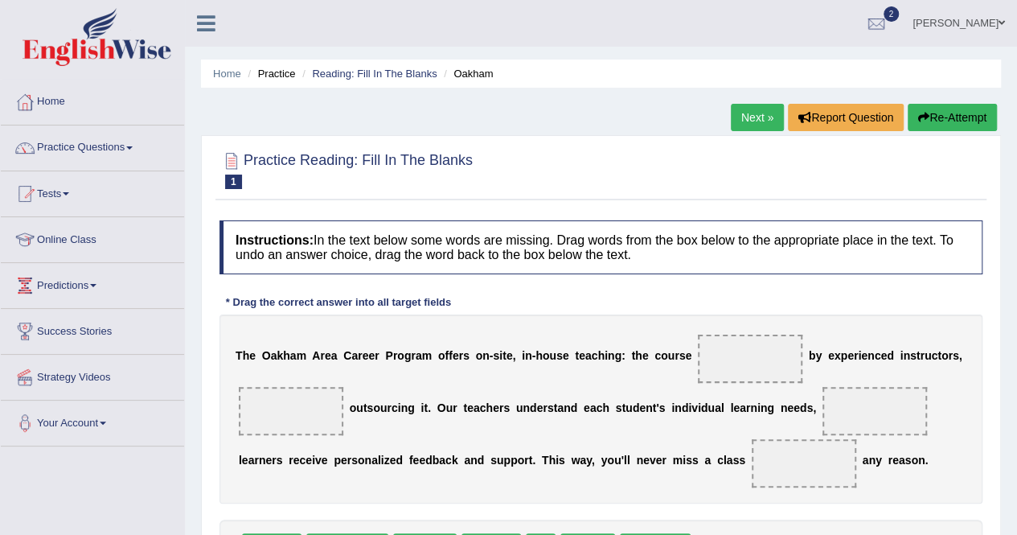
click at [593, 187] on div at bounding box center [601, 169] width 763 height 49
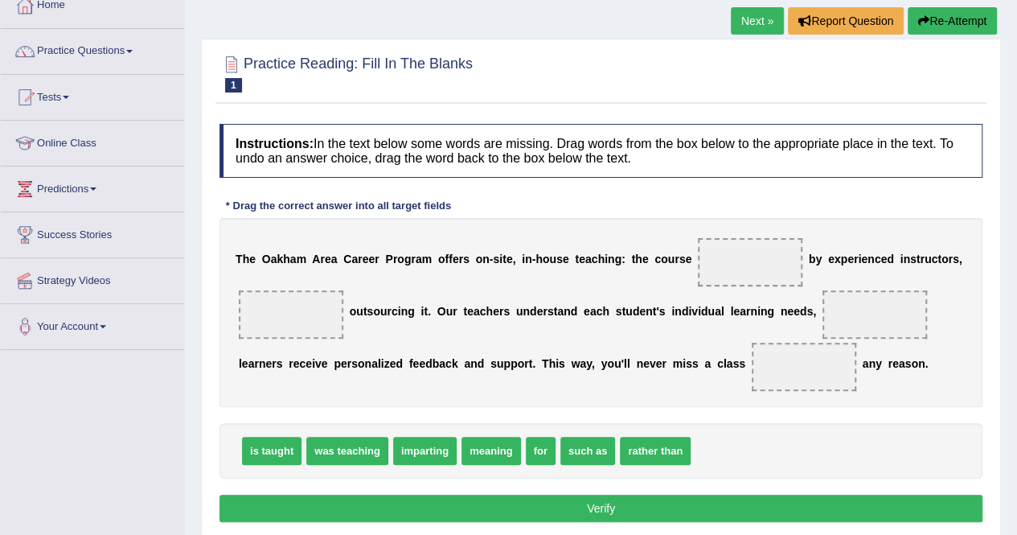
scroll to position [129, 0]
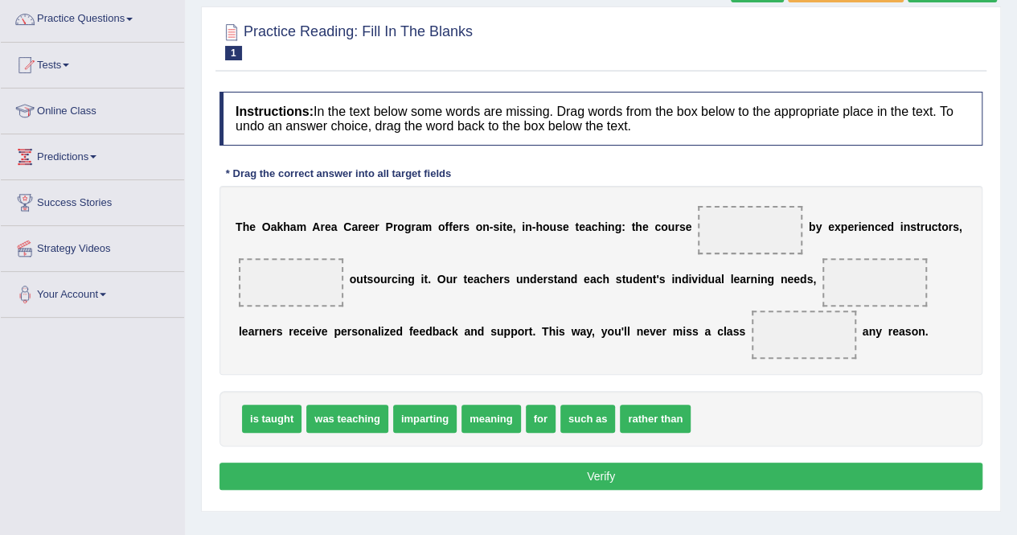
click at [593, 187] on div "Instructions: In the text below some words are missing. Drag words from the box…" at bounding box center [601, 293] width 771 height 419
click at [593, 187] on div "T h e O [PERSON_NAME] C a r e e r P r o g r a m o f f e r s o n - s i t e , i n…" at bounding box center [601, 280] width 763 height 189
drag, startPoint x: 272, startPoint y: 419, endPoint x: 774, endPoint y: 228, distance: 537.1
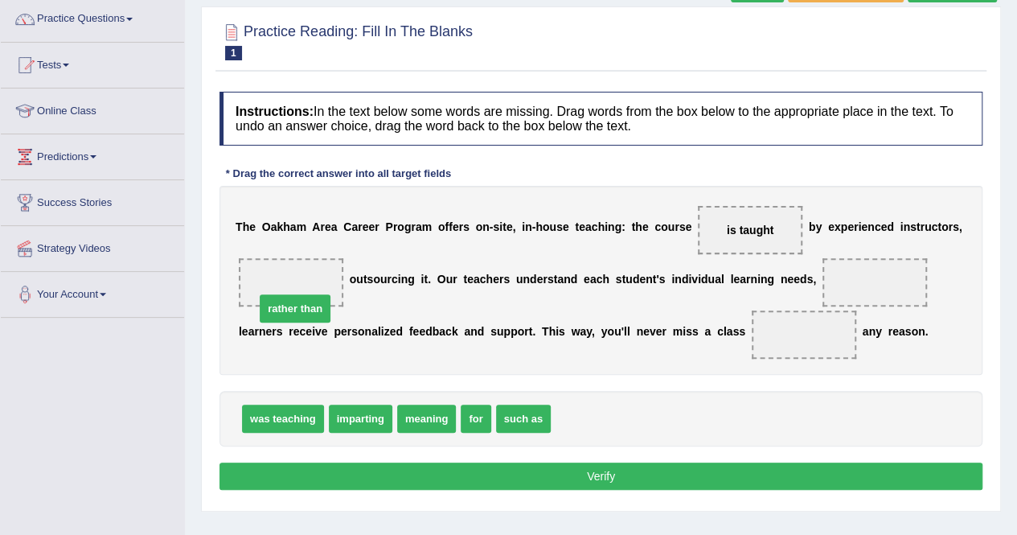
drag, startPoint x: 593, startPoint y: 416, endPoint x: 298, endPoint y: 306, distance: 315.8
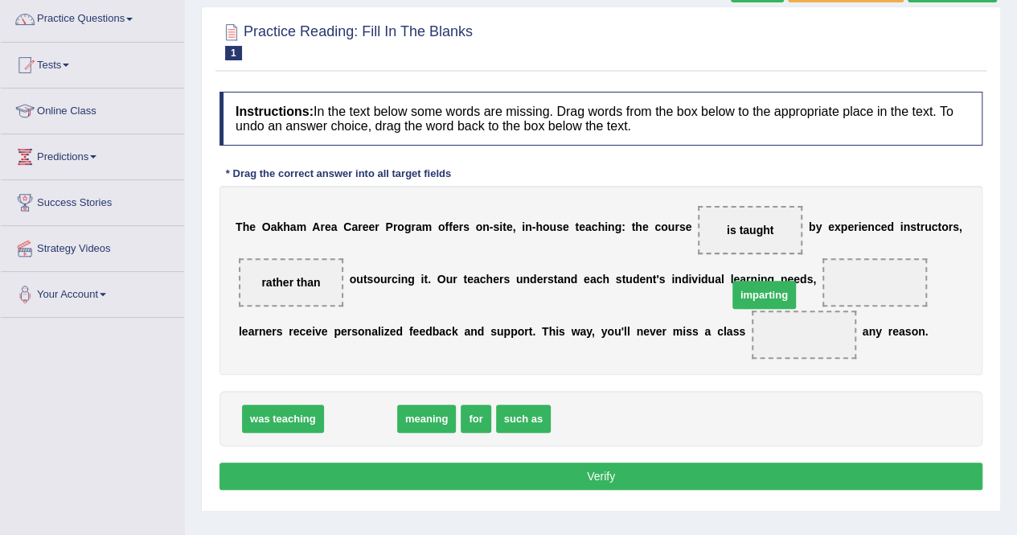
drag, startPoint x: 355, startPoint y: 409, endPoint x: 852, endPoint y: 284, distance: 511.8
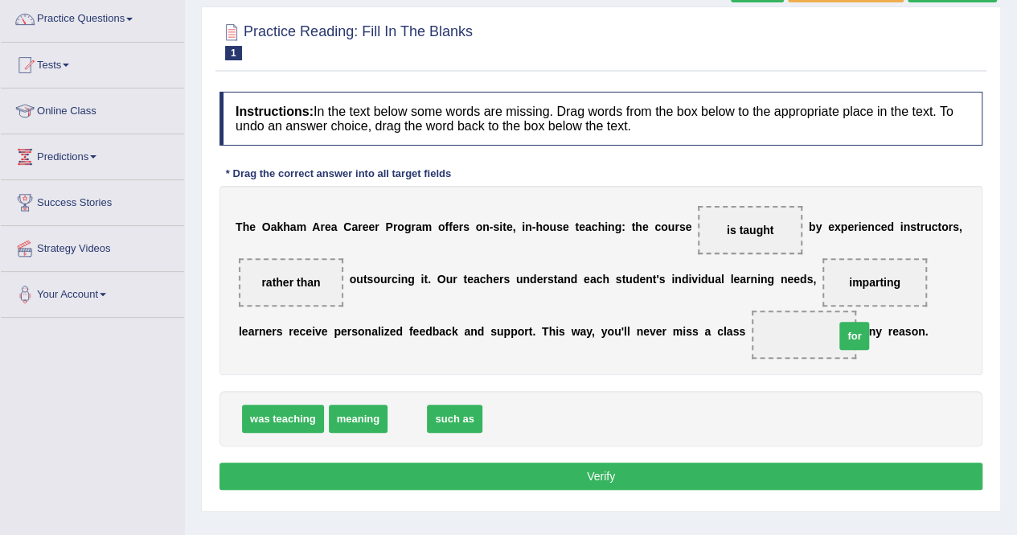
drag, startPoint x: 397, startPoint y: 416, endPoint x: 846, endPoint y: 335, distance: 455.9
click at [682, 483] on button "Verify" at bounding box center [601, 475] width 763 height 27
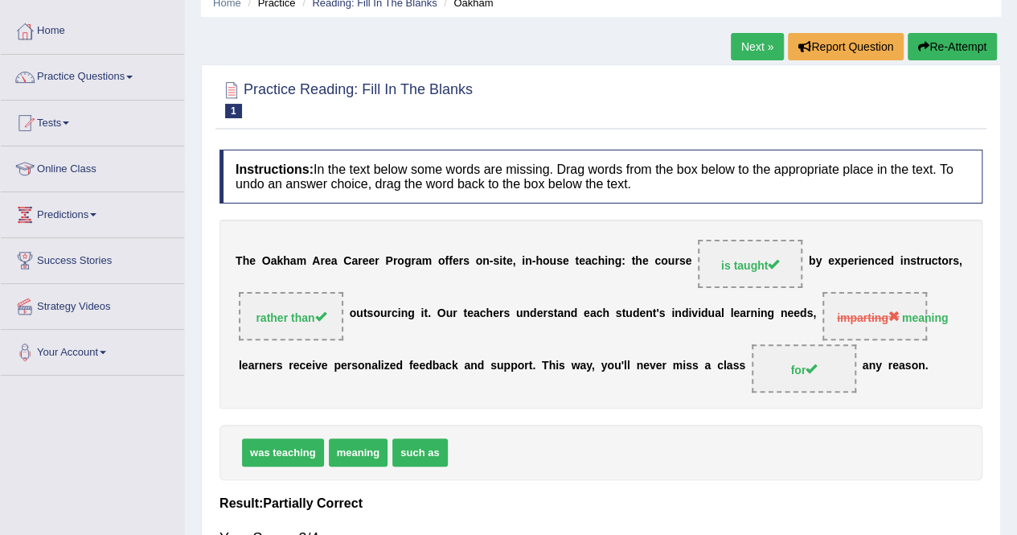
scroll to position [97, 0]
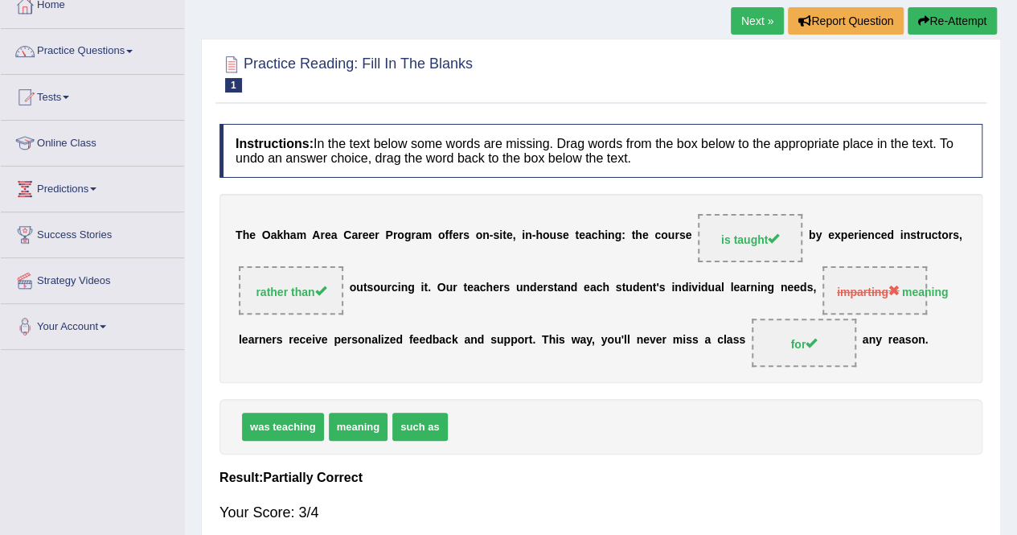
click at [756, 21] on link "Next »" at bounding box center [757, 20] width 53 height 27
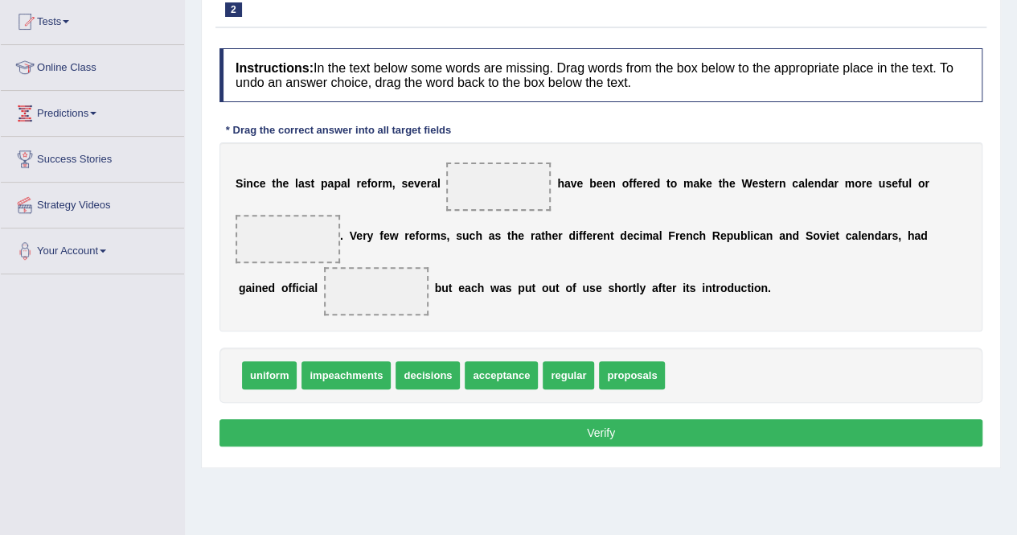
scroll to position [191, 0]
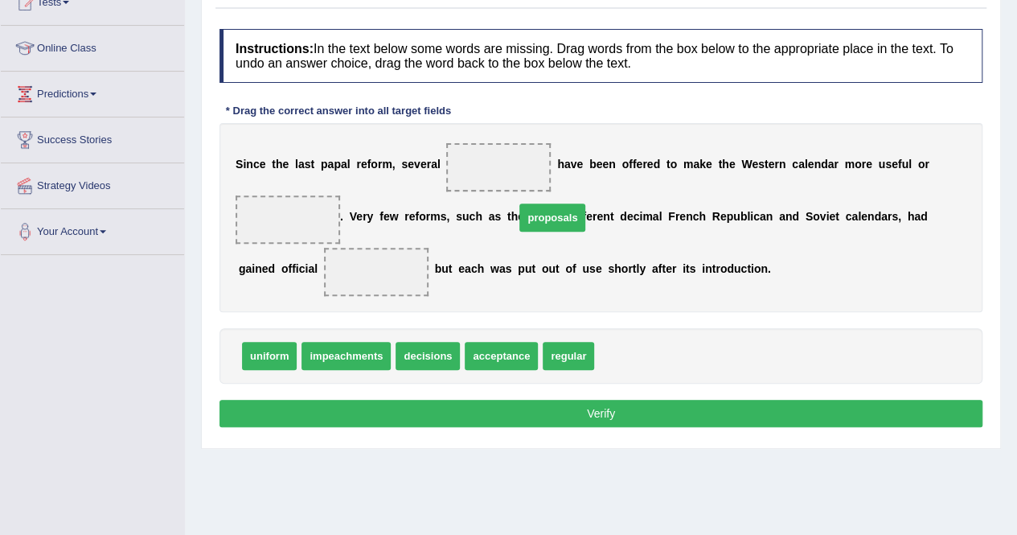
drag, startPoint x: 614, startPoint y: 358, endPoint x: 515, endPoint y: 166, distance: 215.8
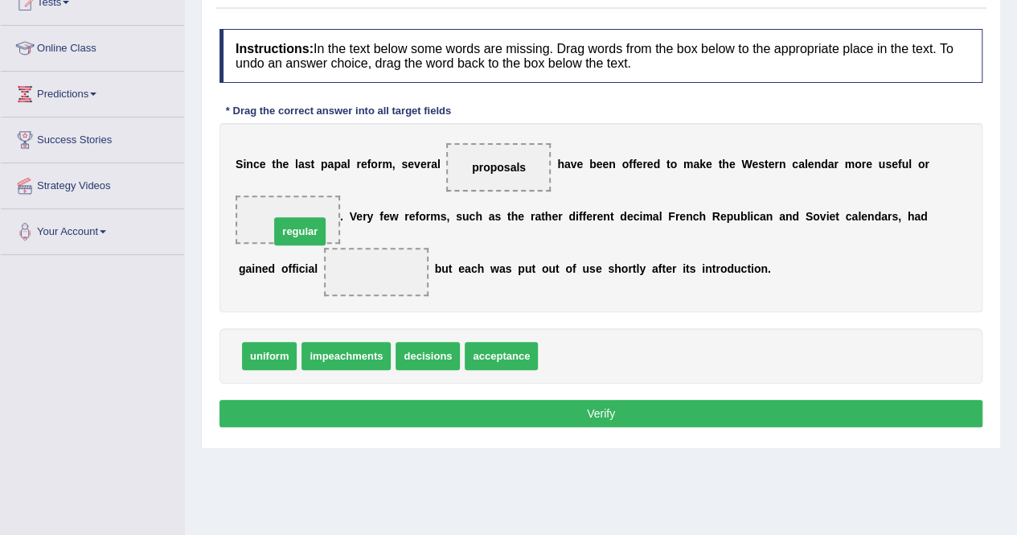
drag, startPoint x: 555, startPoint y: 356, endPoint x: 288, endPoint y: 232, distance: 294.6
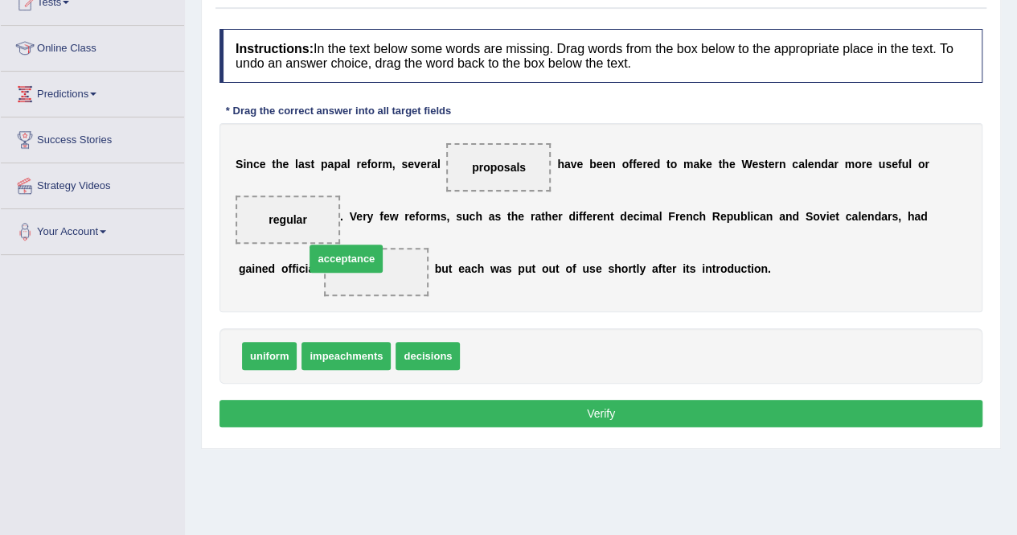
drag, startPoint x: 504, startPoint y: 351, endPoint x: 355, endPoint y: 261, distance: 174.6
click at [444, 404] on button "Verify" at bounding box center [601, 413] width 763 height 27
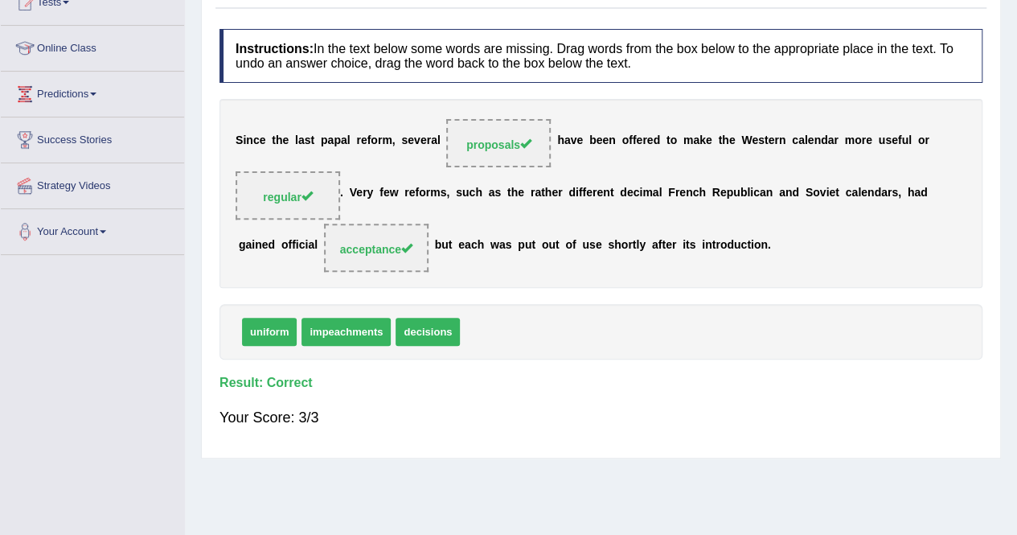
click at [605, 393] on div "Instructions: In the text below some words are missing. Drag words from the box…" at bounding box center [601, 235] width 771 height 429
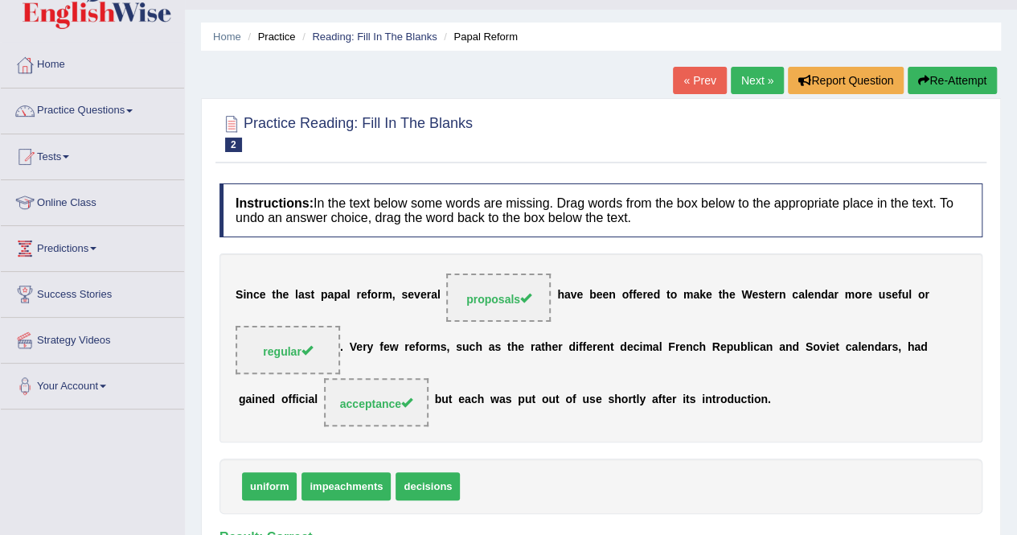
scroll to position [31, 0]
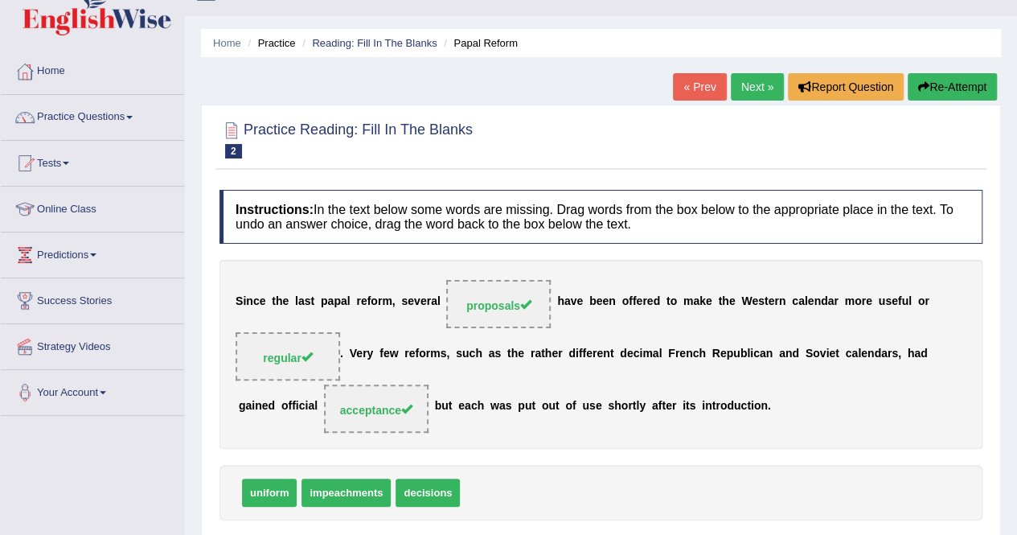
click at [737, 81] on link "Next »" at bounding box center [757, 86] width 53 height 27
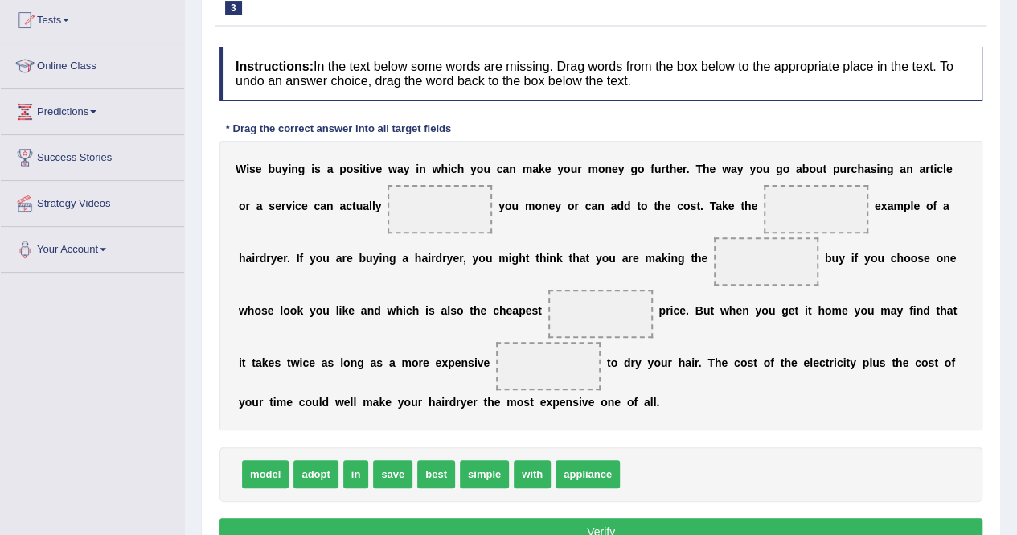
scroll to position [193, 0]
